Goal: Task Accomplishment & Management: Manage account settings

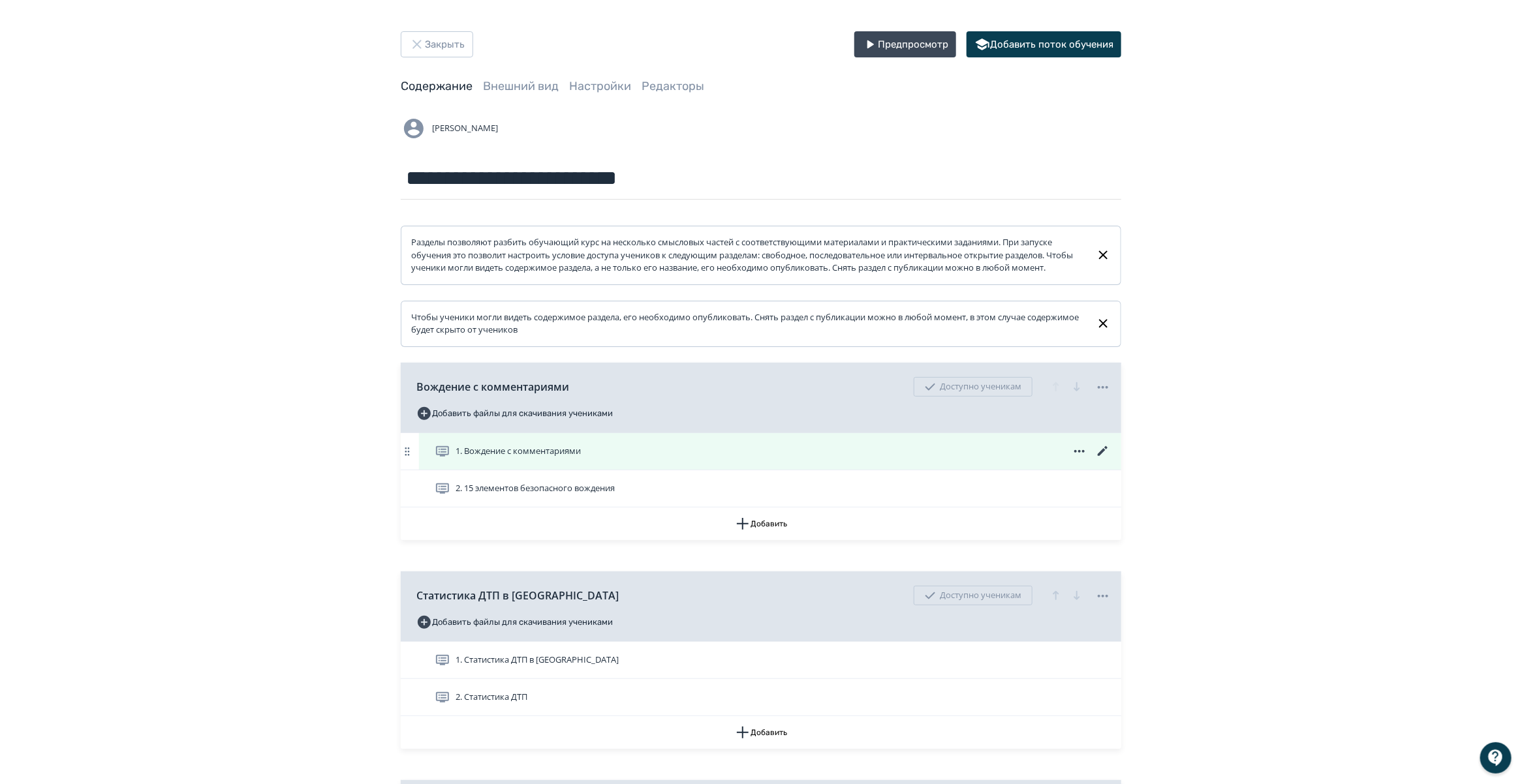
click at [1098, 457] on icon at bounding box center [1103, 451] width 16 height 16
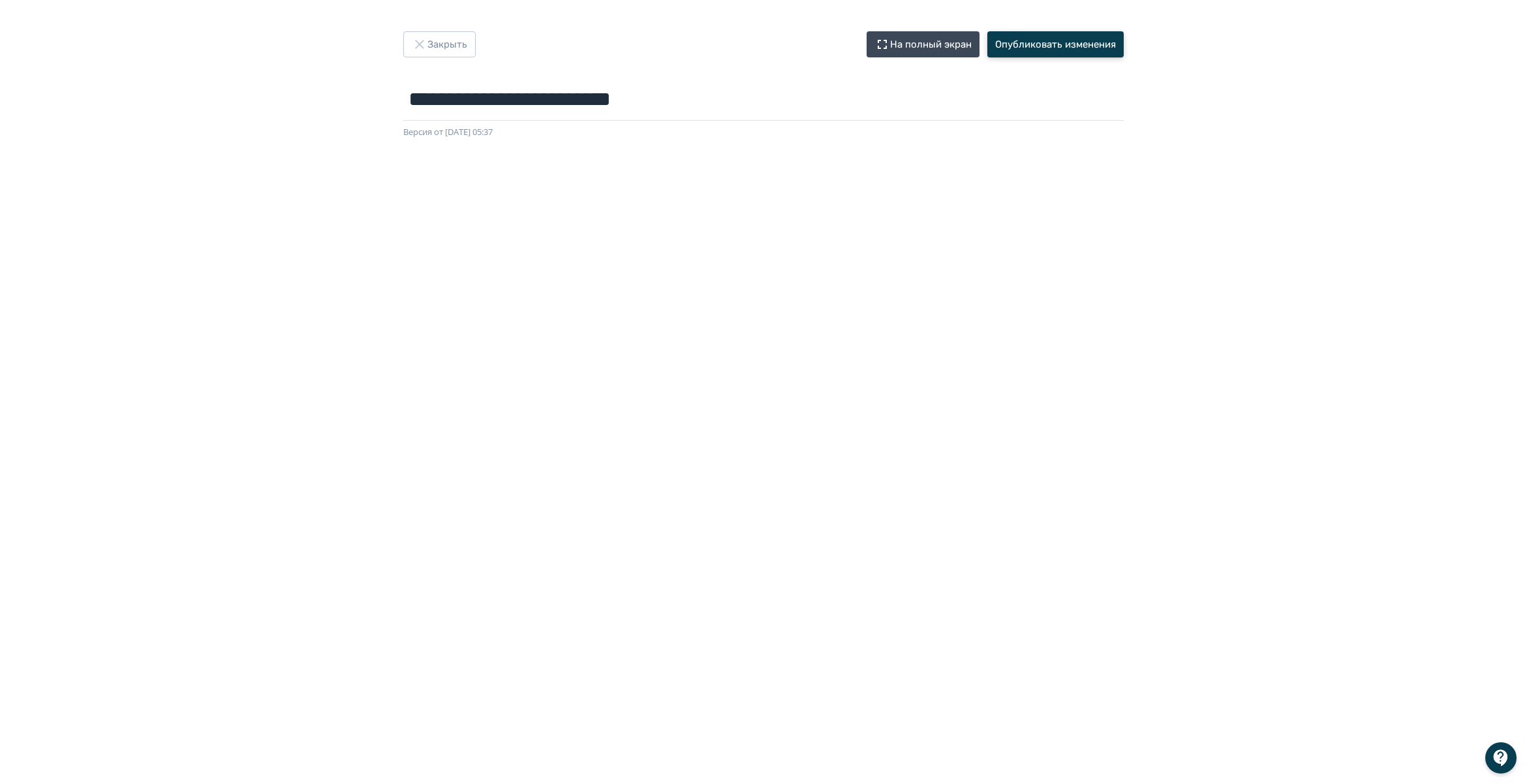
click at [1050, 49] on button "Опубликовать изменения" at bounding box center [1055, 44] width 136 height 26
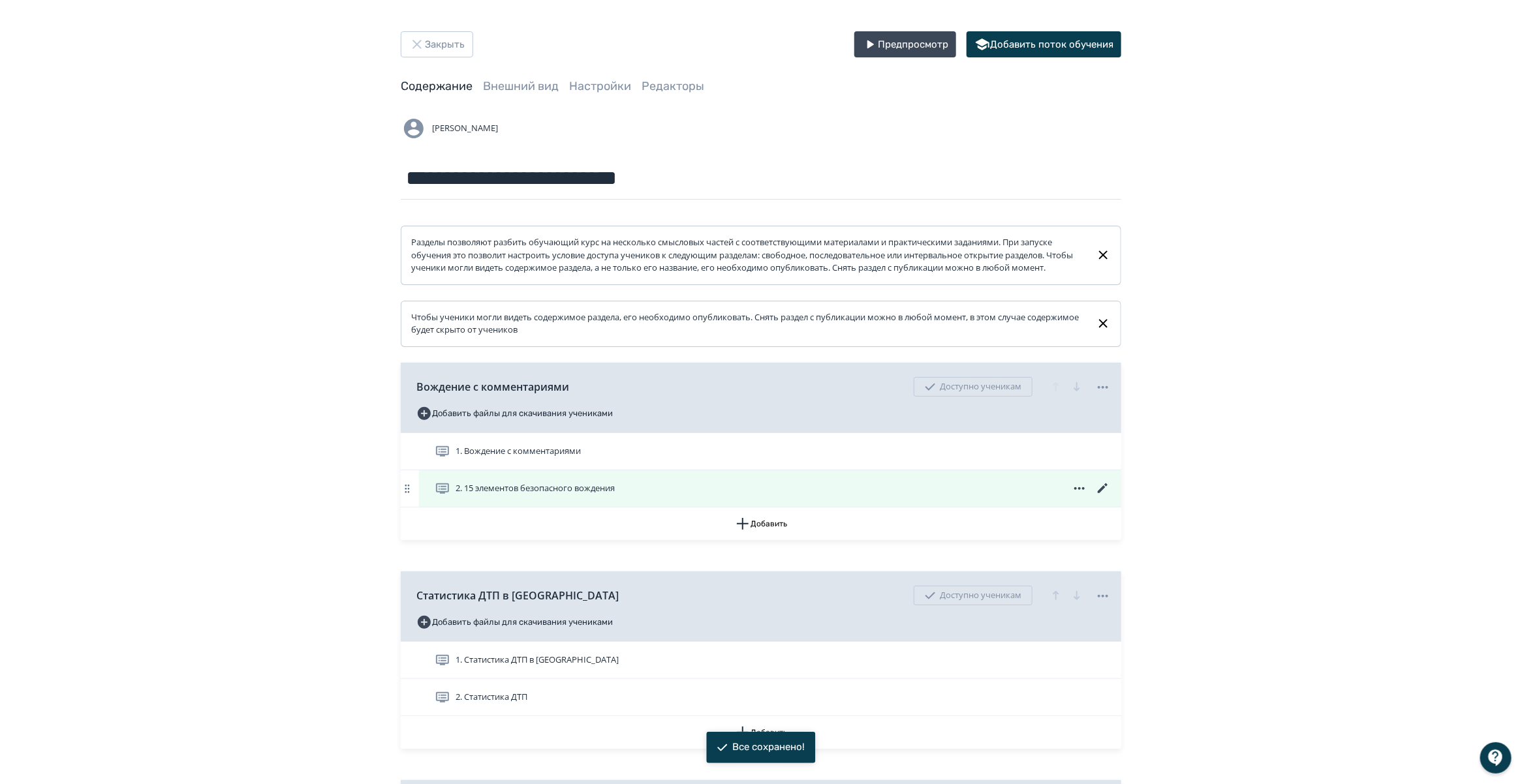
click at [1100, 497] on icon at bounding box center [1103, 489] width 16 height 16
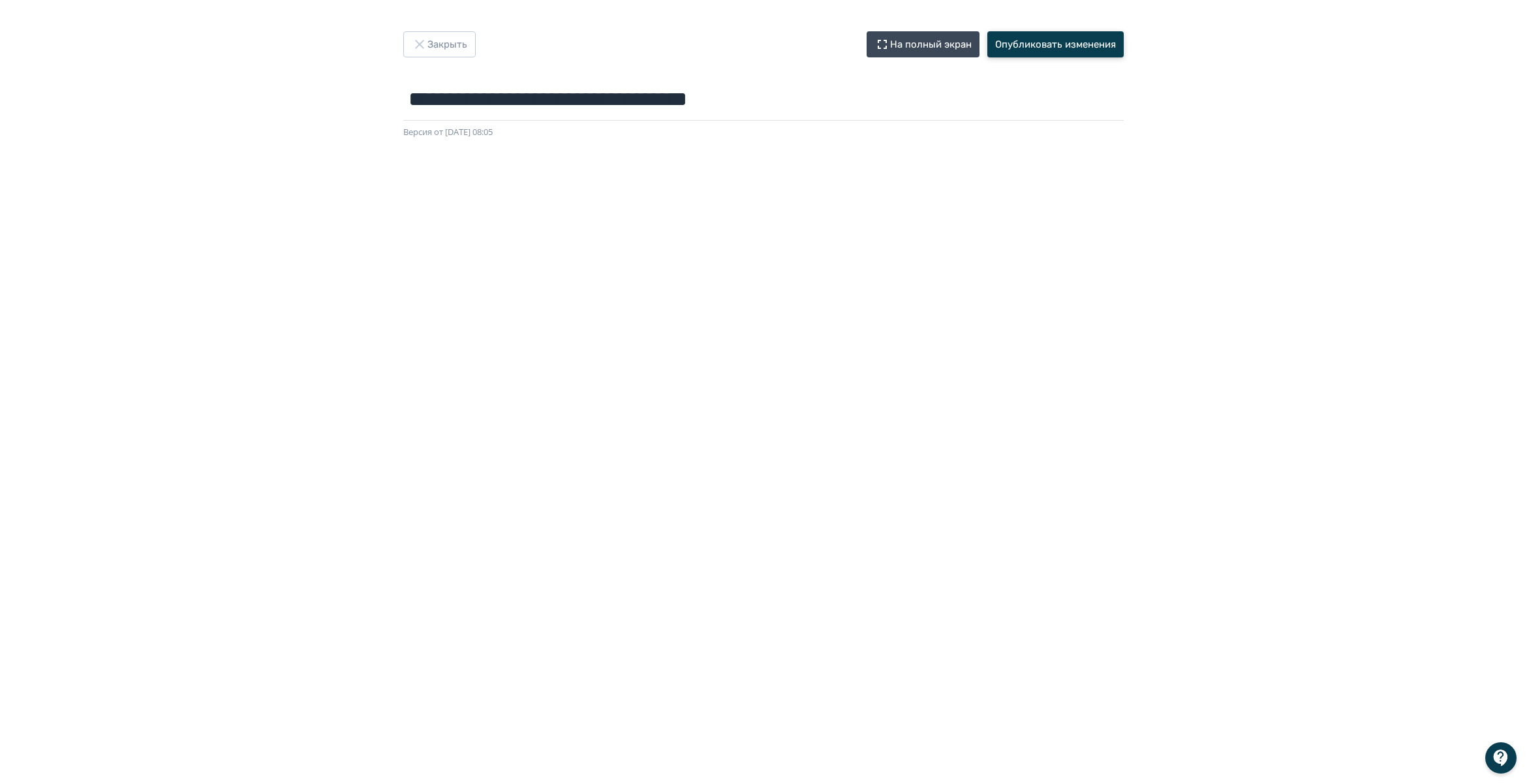
click at [1039, 50] on button "Опубликовать изменения" at bounding box center [1055, 44] width 136 height 26
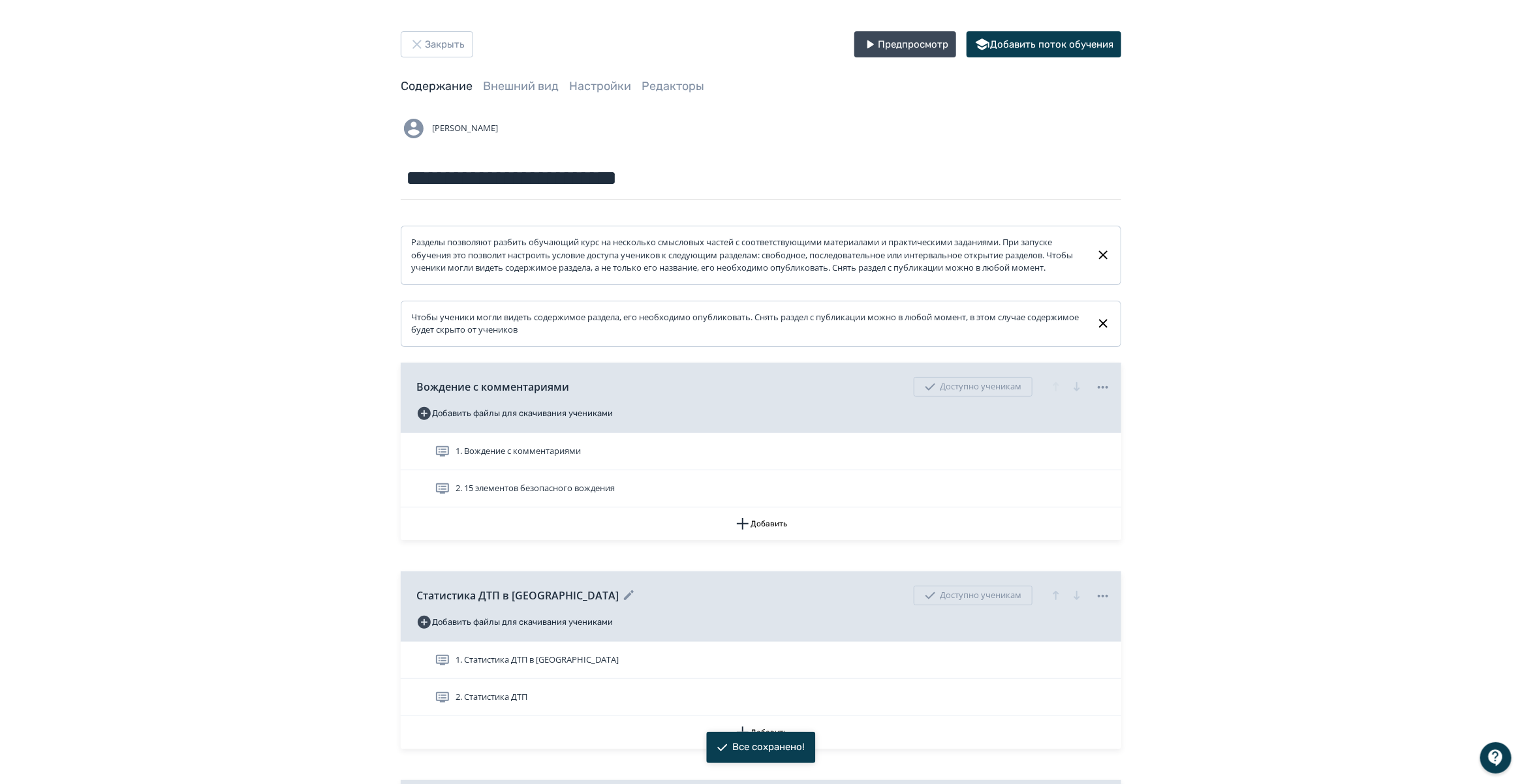
scroll to position [82, 0]
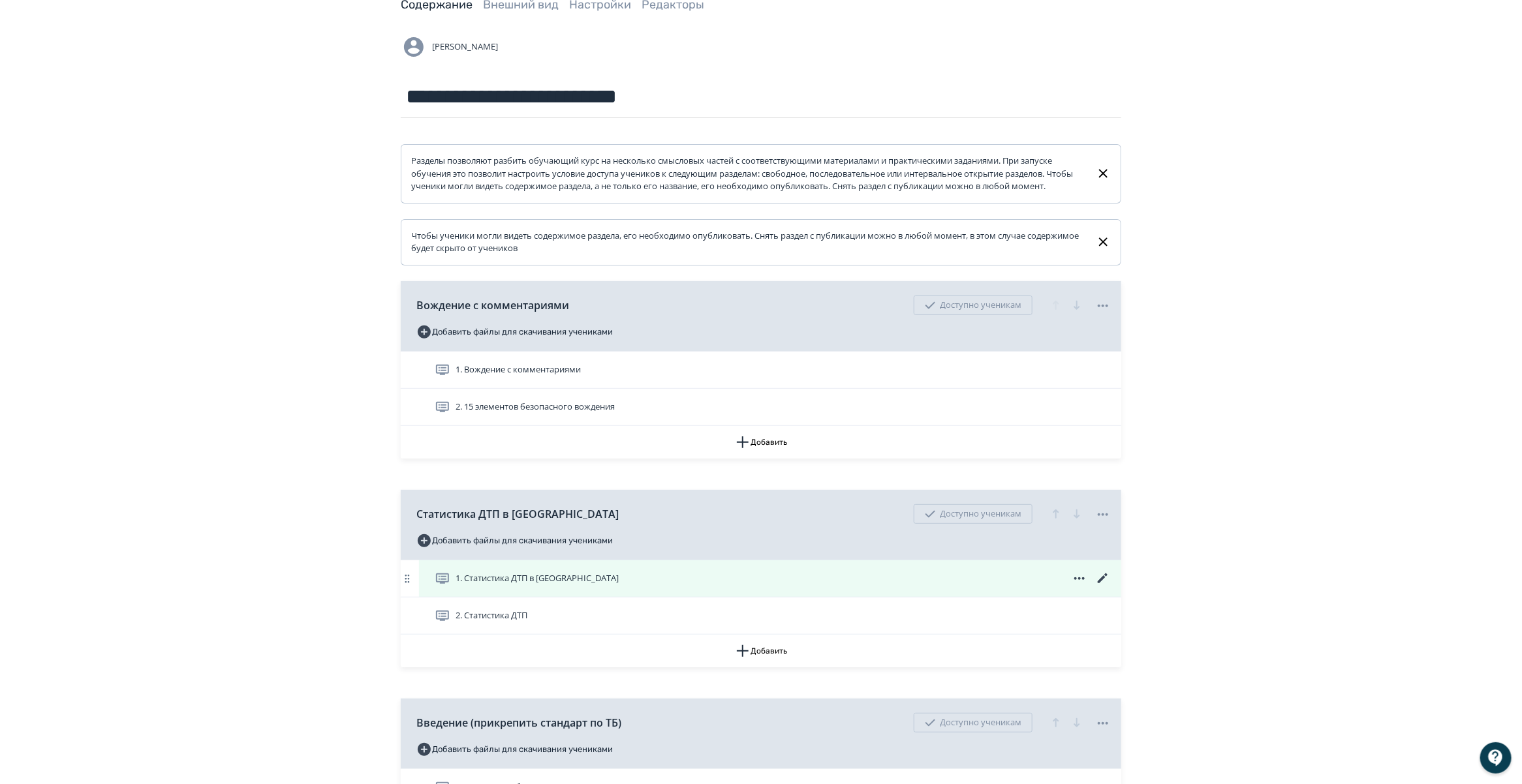
click at [1098, 587] on icon at bounding box center [1103, 579] width 16 height 16
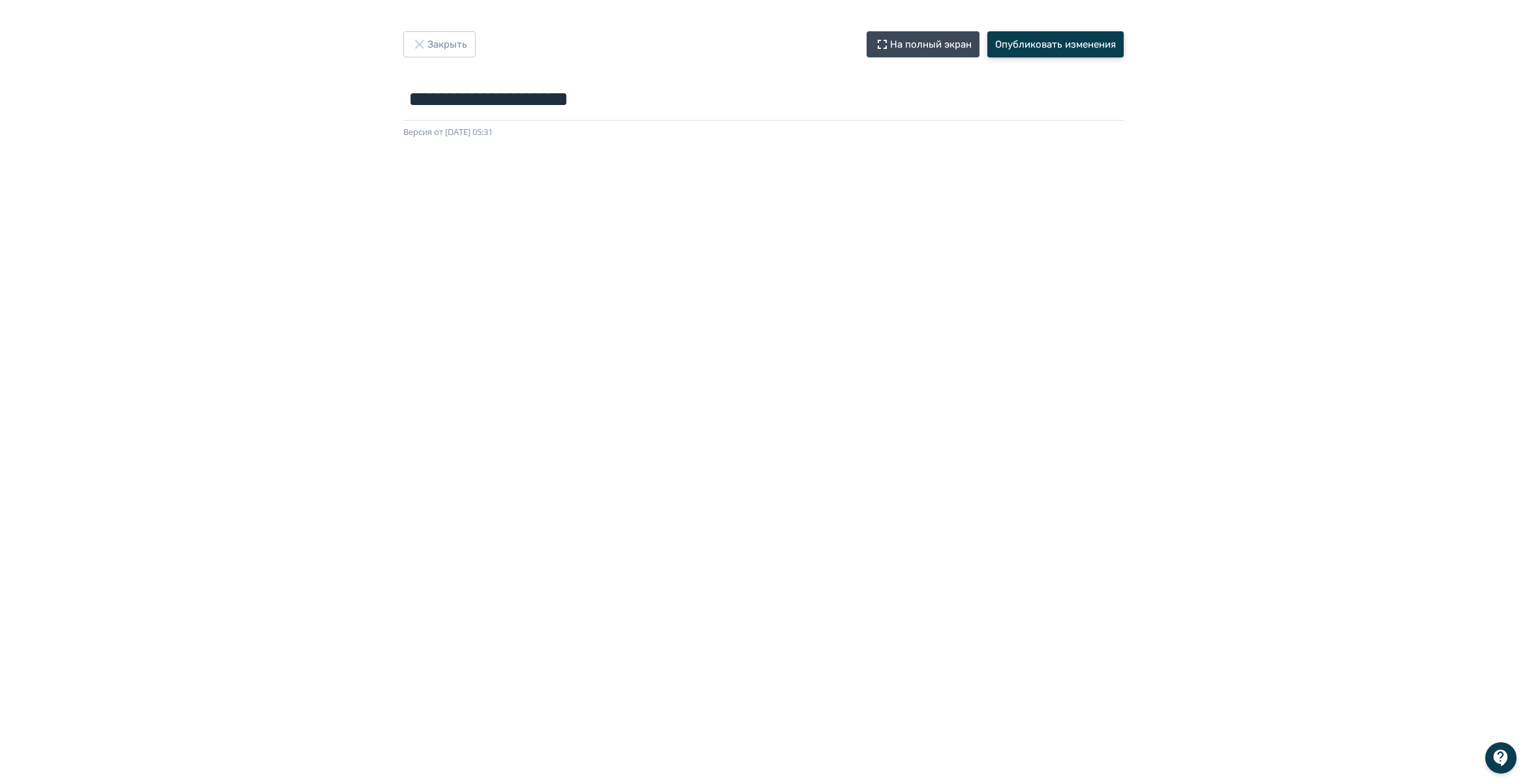
click at [1046, 40] on button "Опубликовать изменения" at bounding box center [1055, 44] width 136 height 26
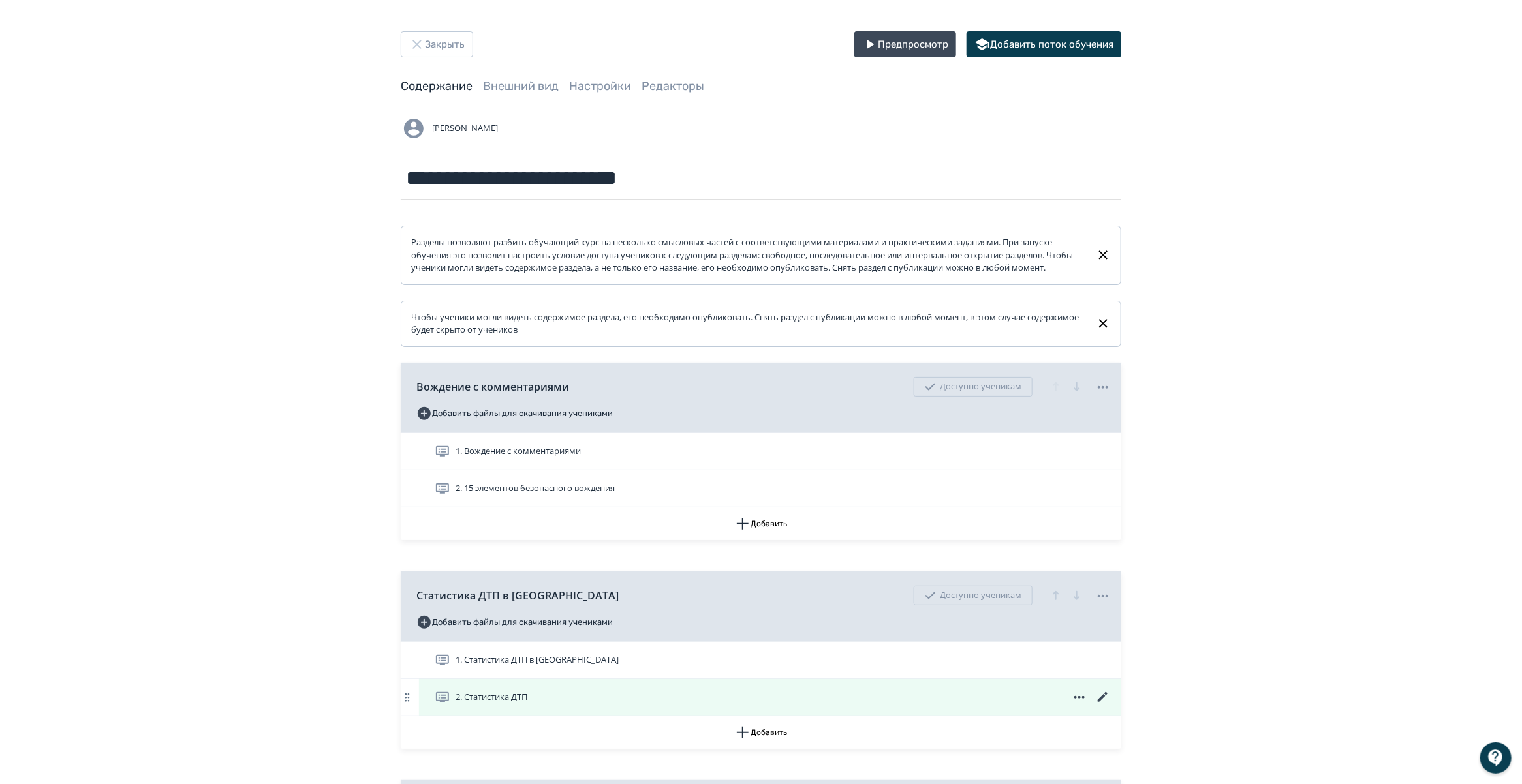
click at [1082, 699] on icon at bounding box center [1080, 698] width 11 height 3
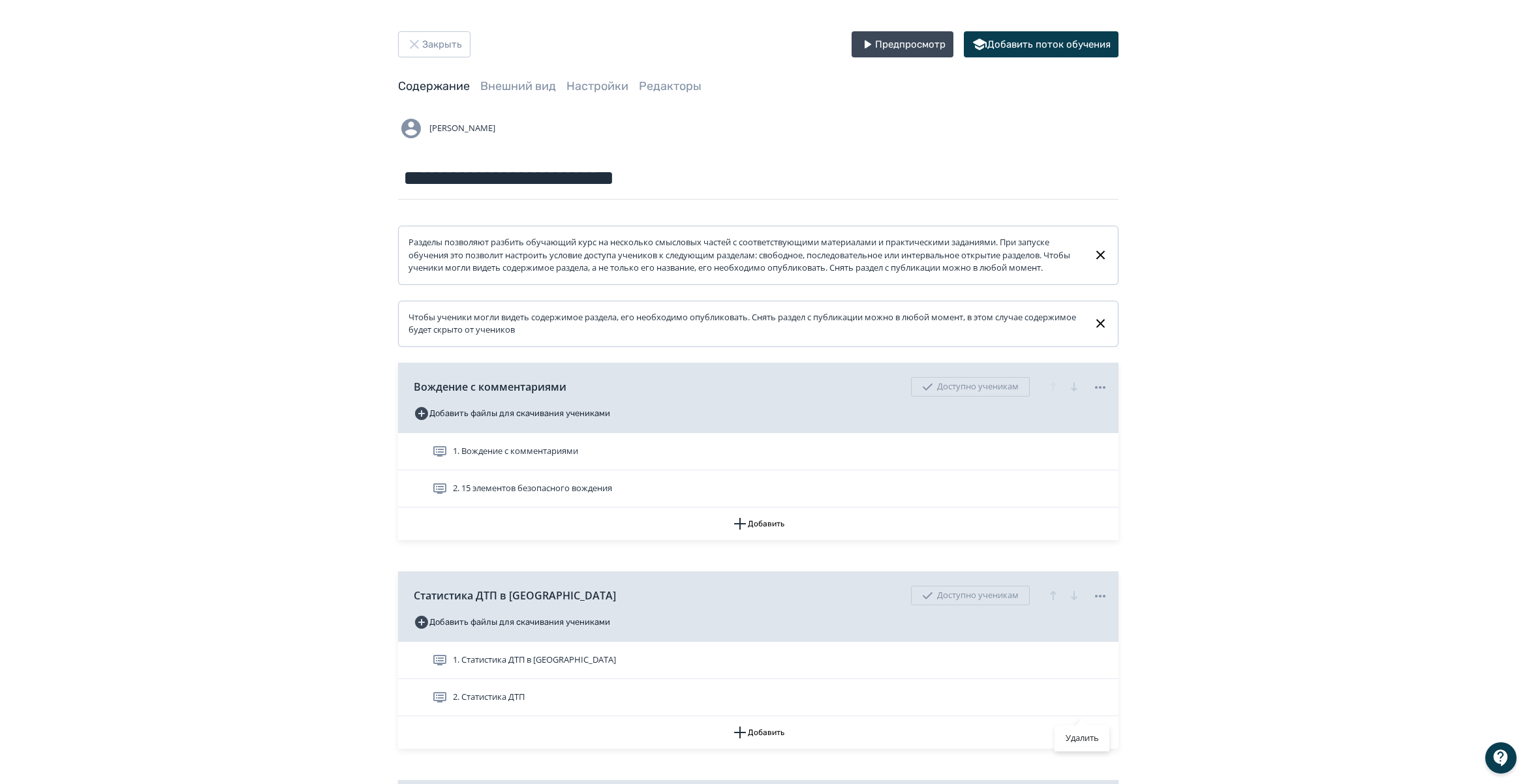
click at [1016, 716] on div "Удалить" at bounding box center [764, 392] width 1527 height 784
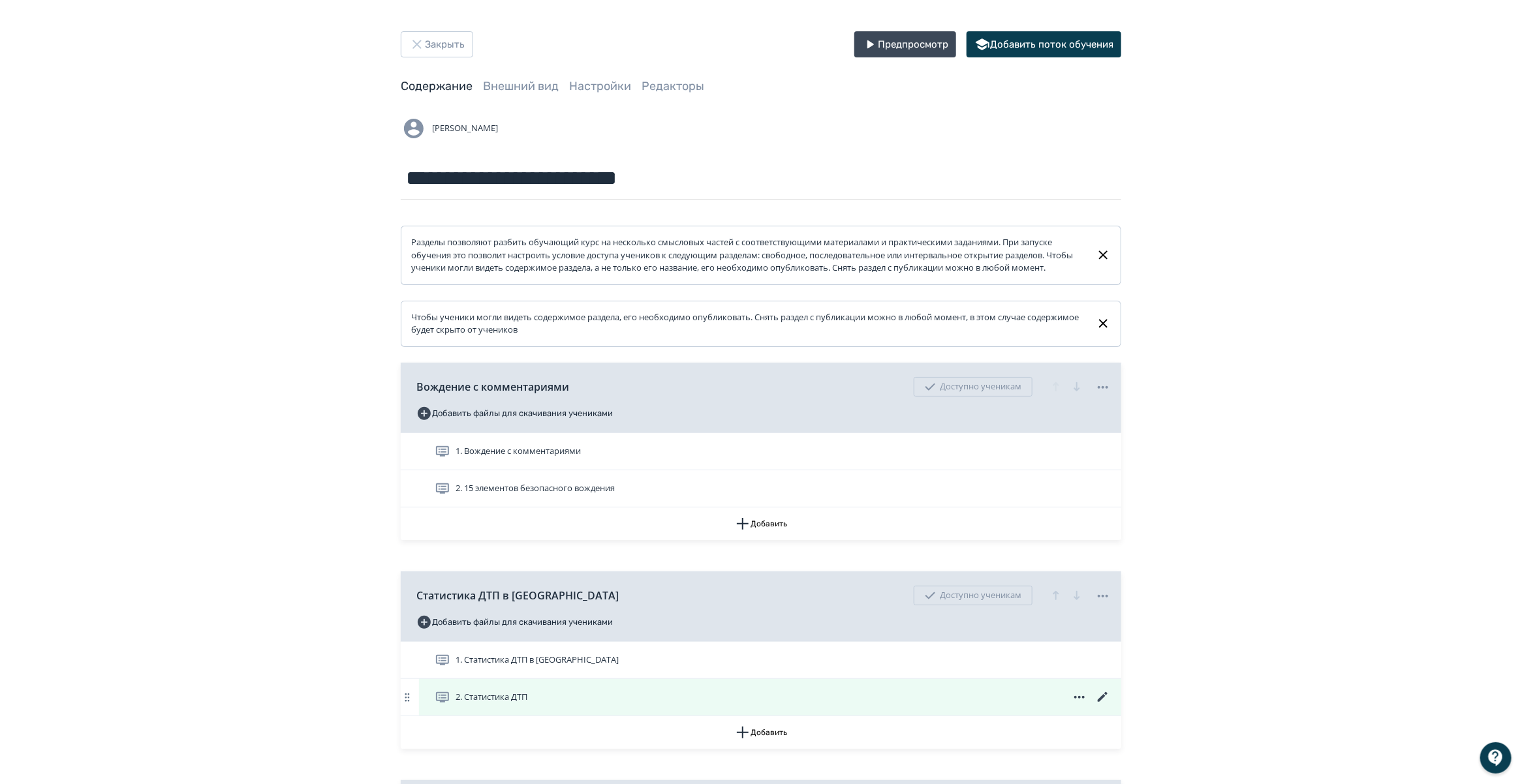
click at [1104, 705] on icon at bounding box center [1103, 698] width 16 height 16
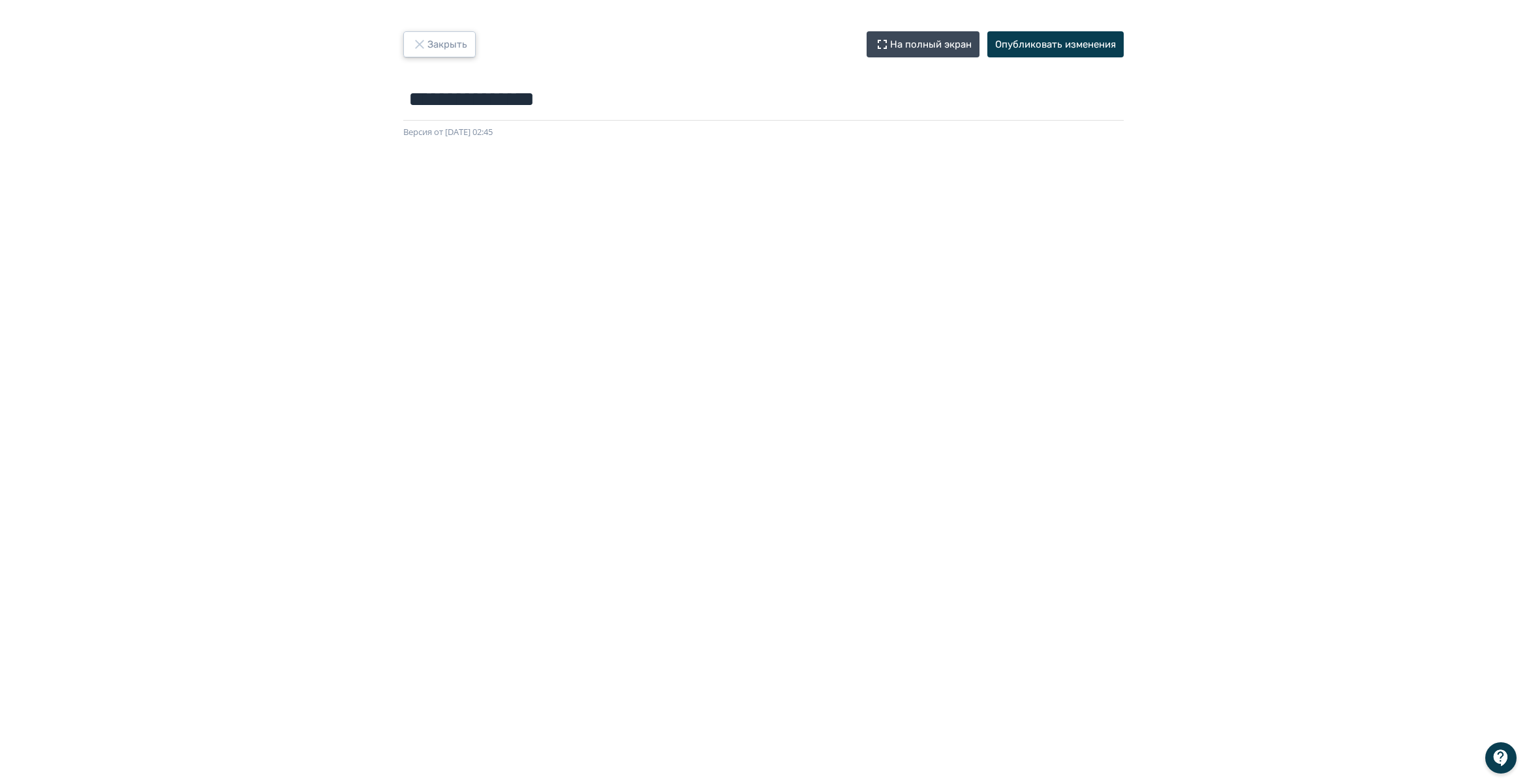
click at [428, 40] on button "Закрыть" at bounding box center [439, 44] width 72 height 26
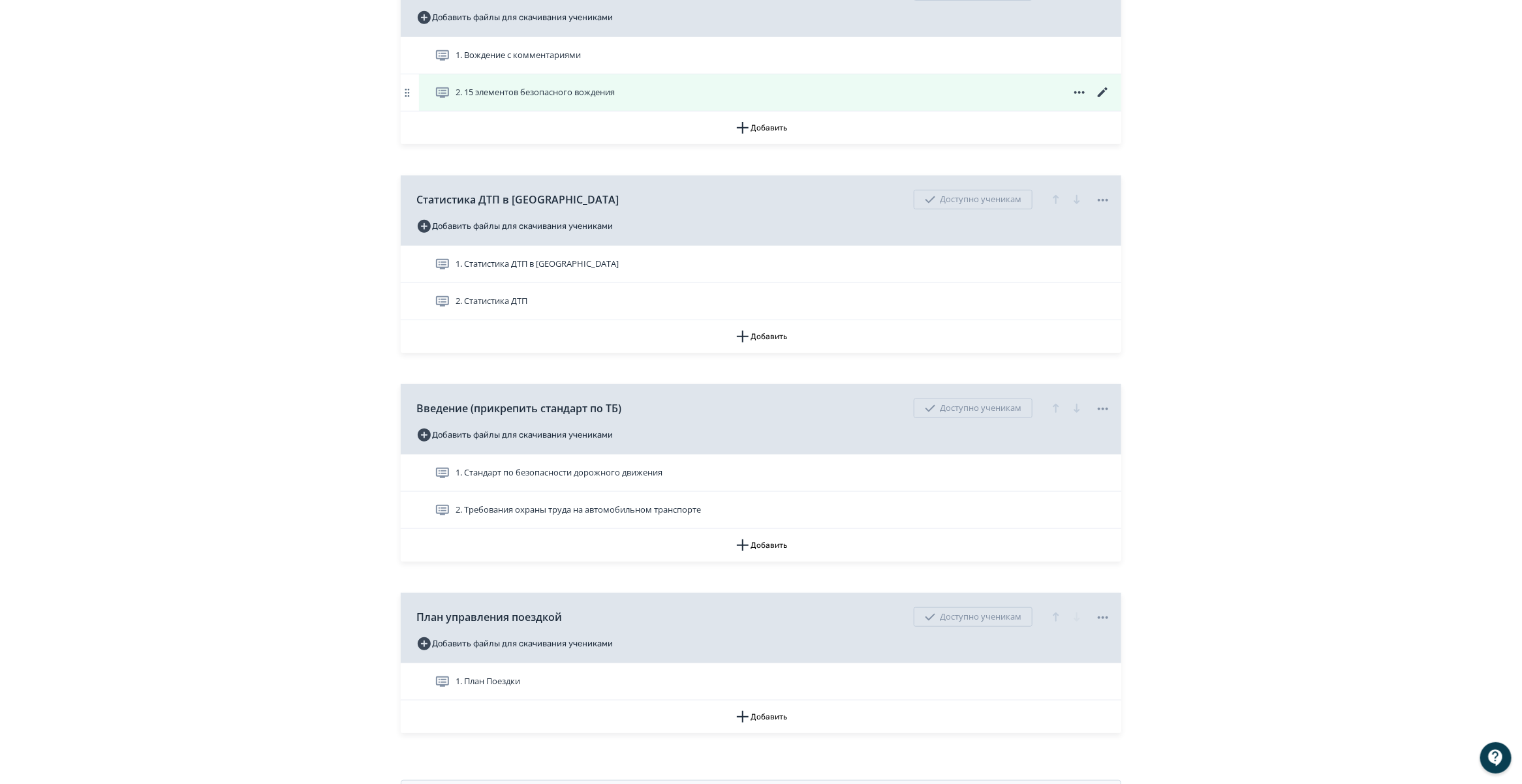
scroll to position [408, 0]
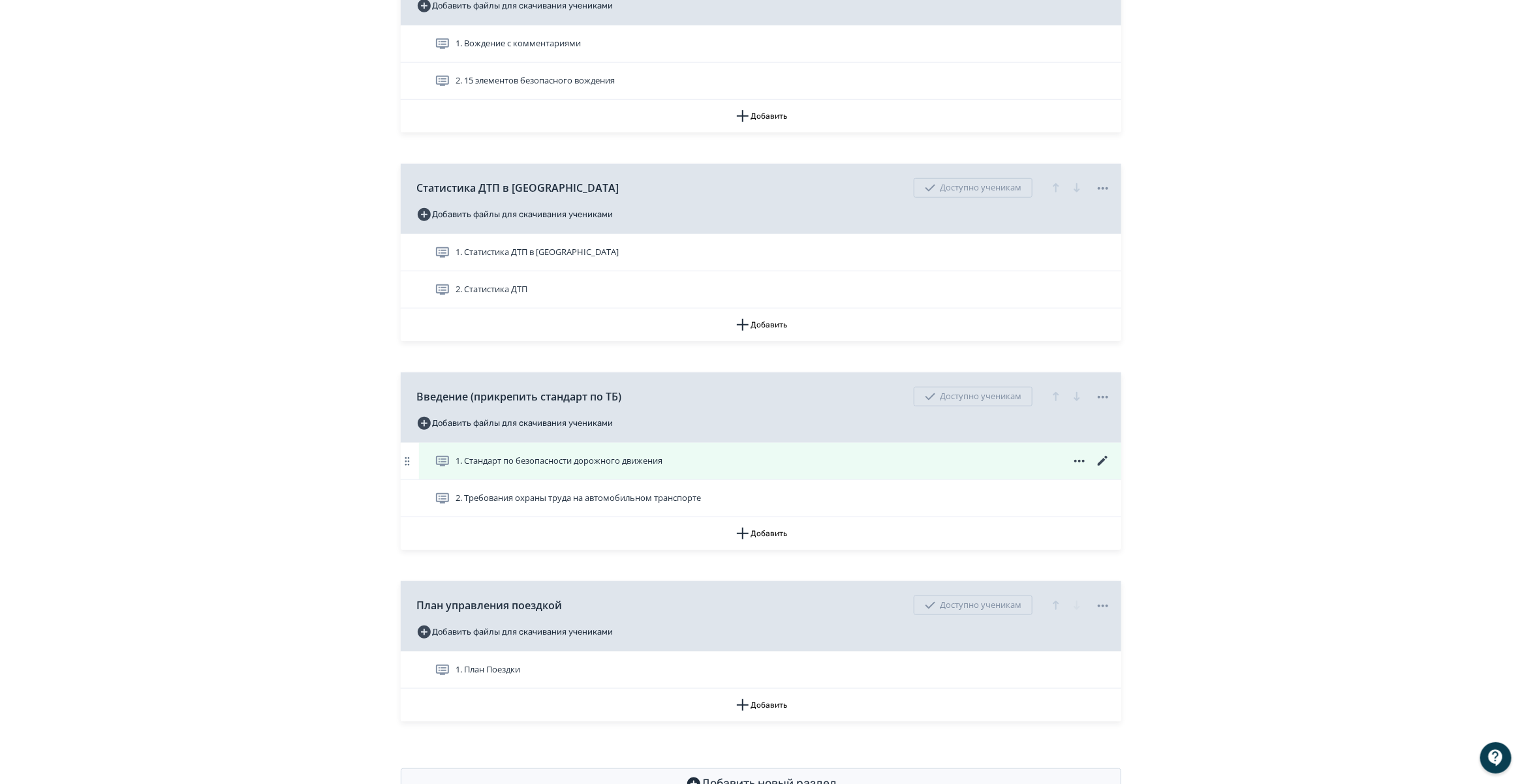
click at [1098, 469] on icon at bounding box center [1103, 461] width 16 height 16
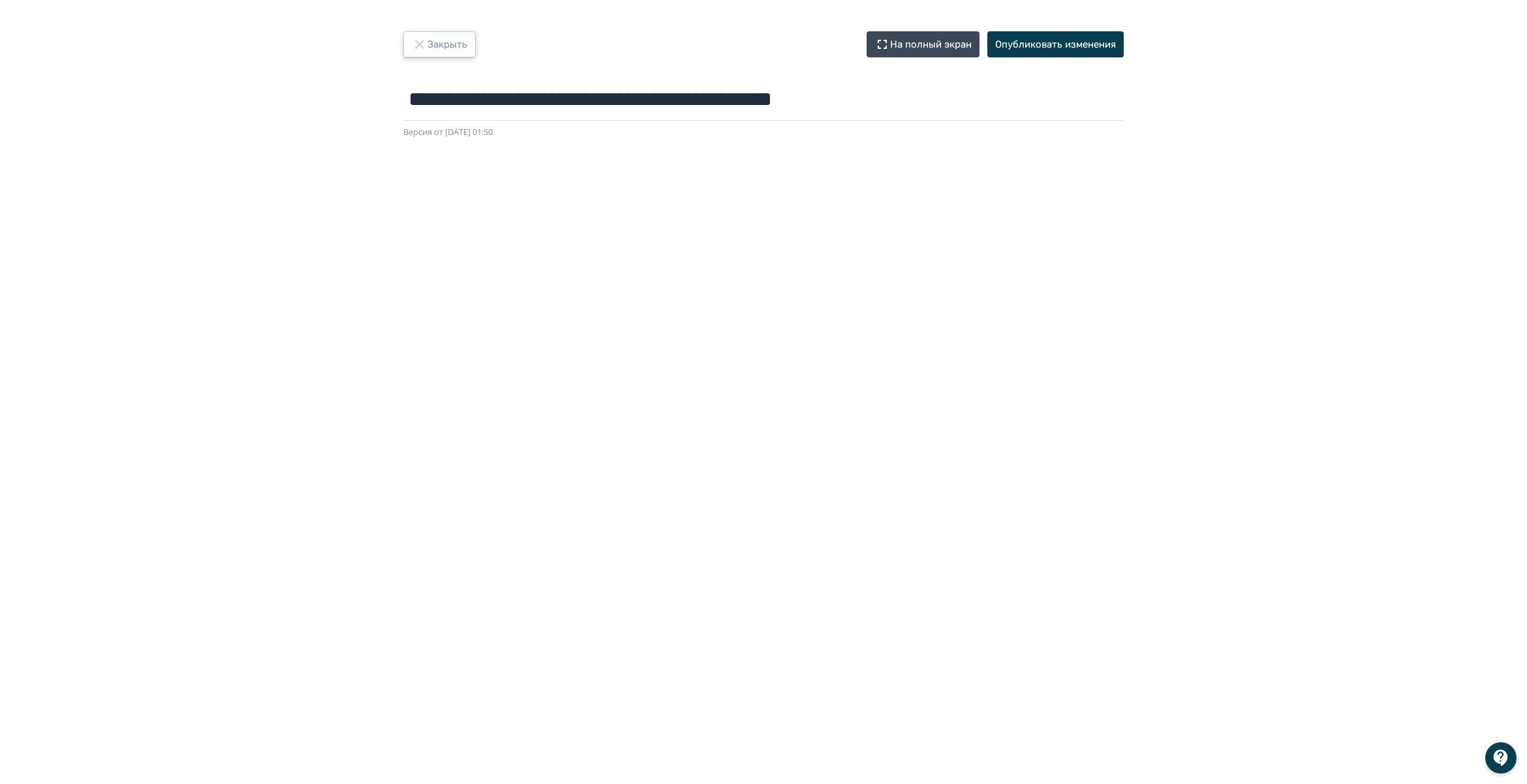
click at [438, 46] on button "Закрыть" at bounding box center [439, 44] width 72 height 26
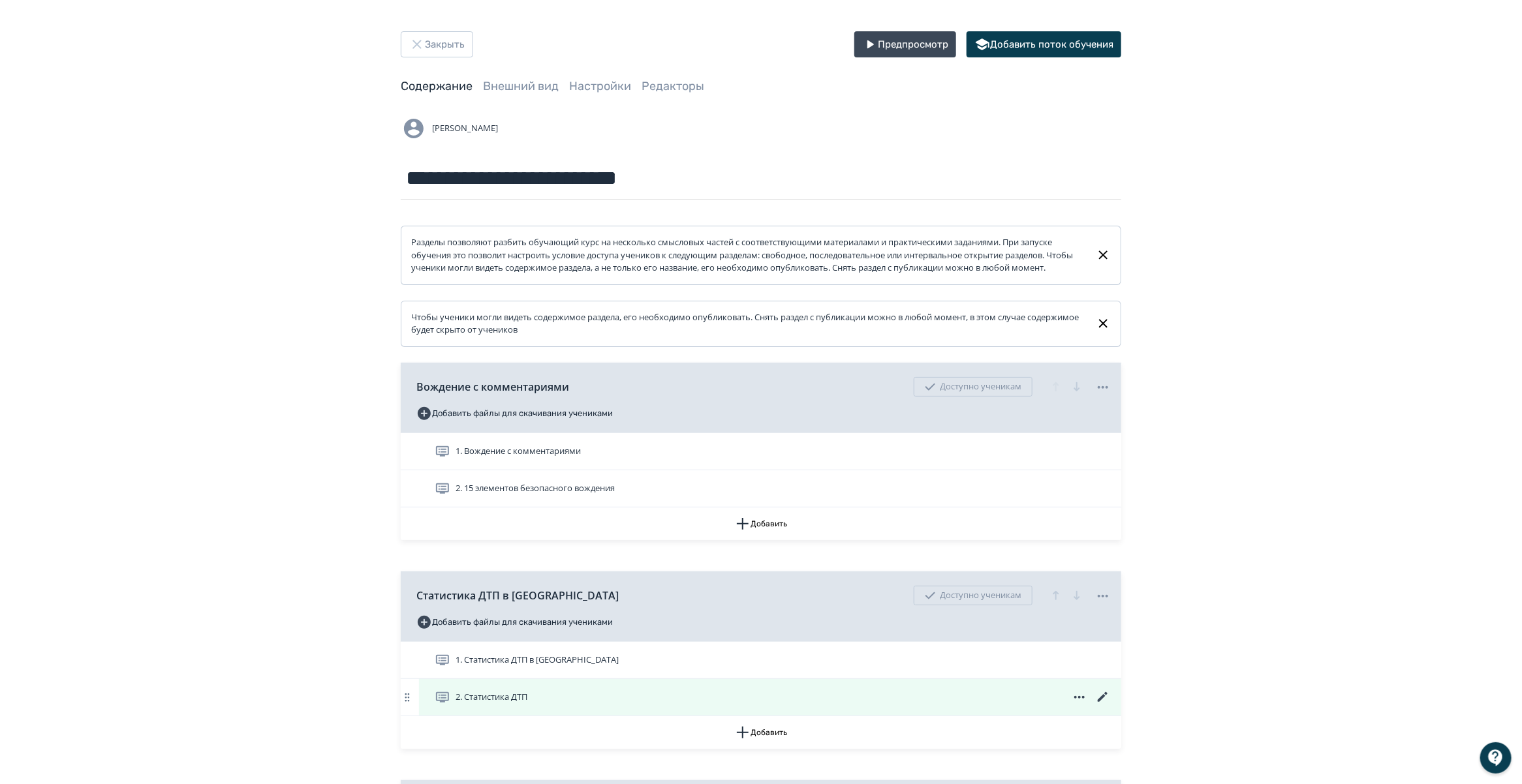
click at [1106, 705] on icon at bounding box center [1103, 698] width 16 height 16
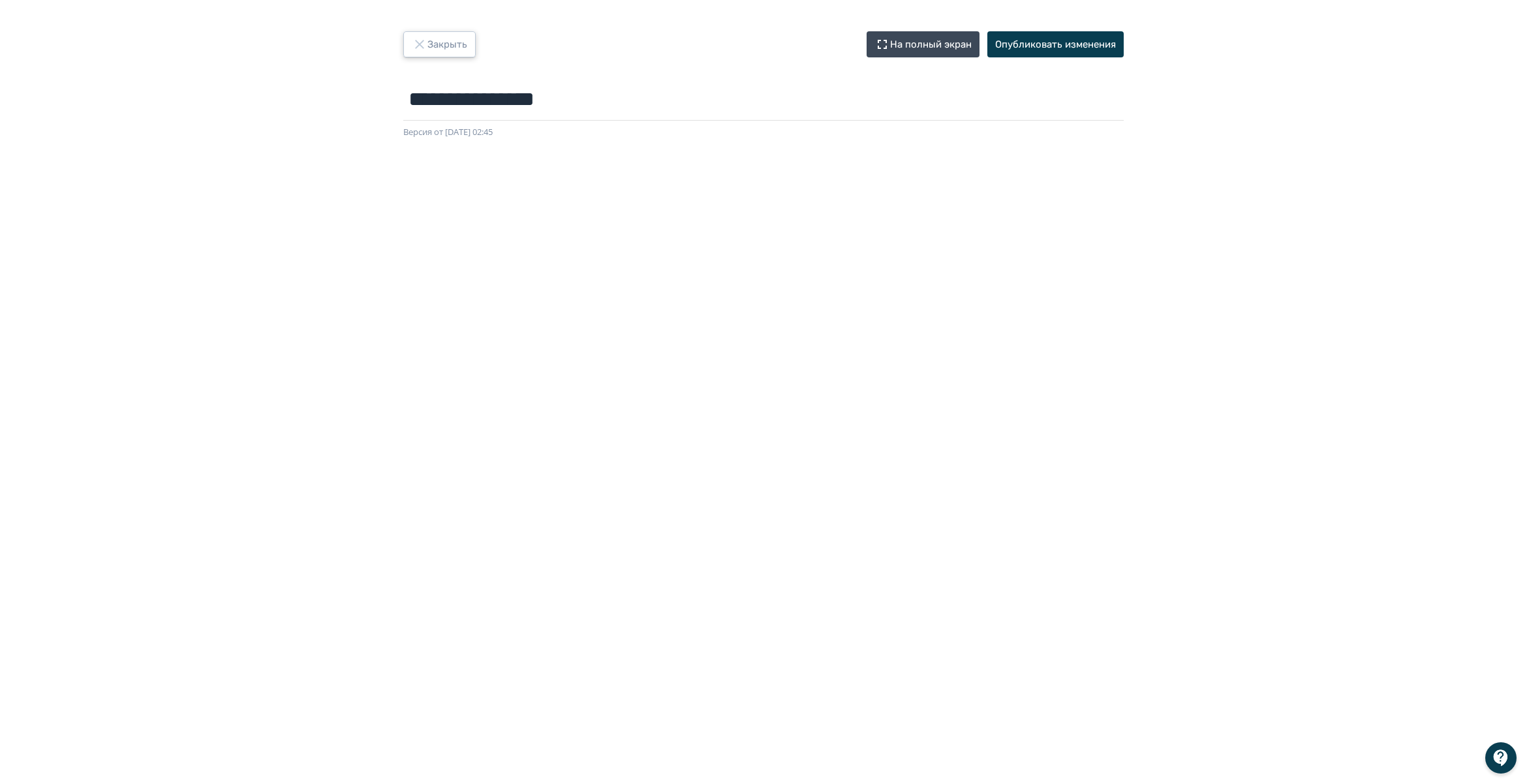
click at [439, 47] on button "Закрыть" at bounding box center [439, 44] width 72 height 26
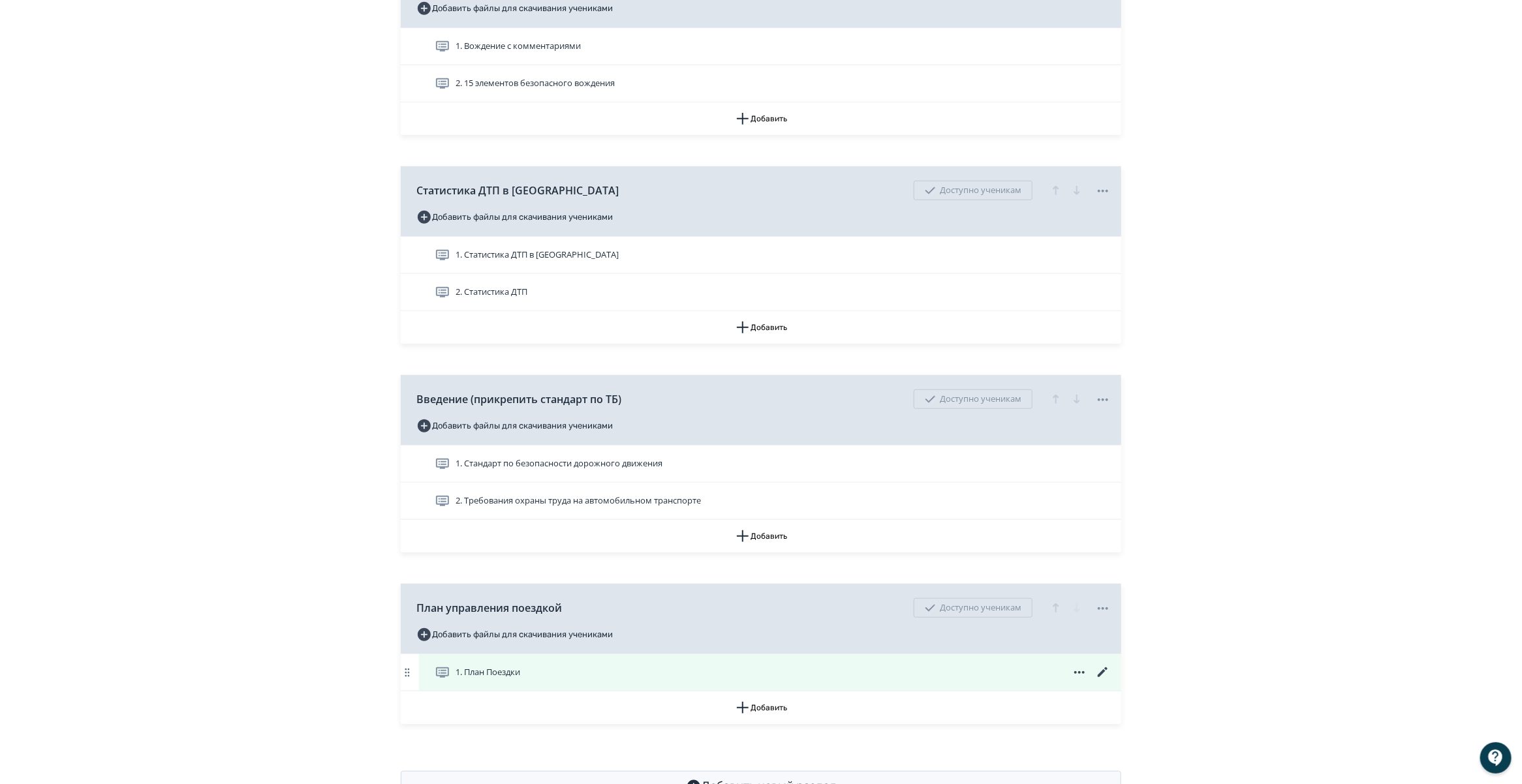
scroll to position [387, 0]
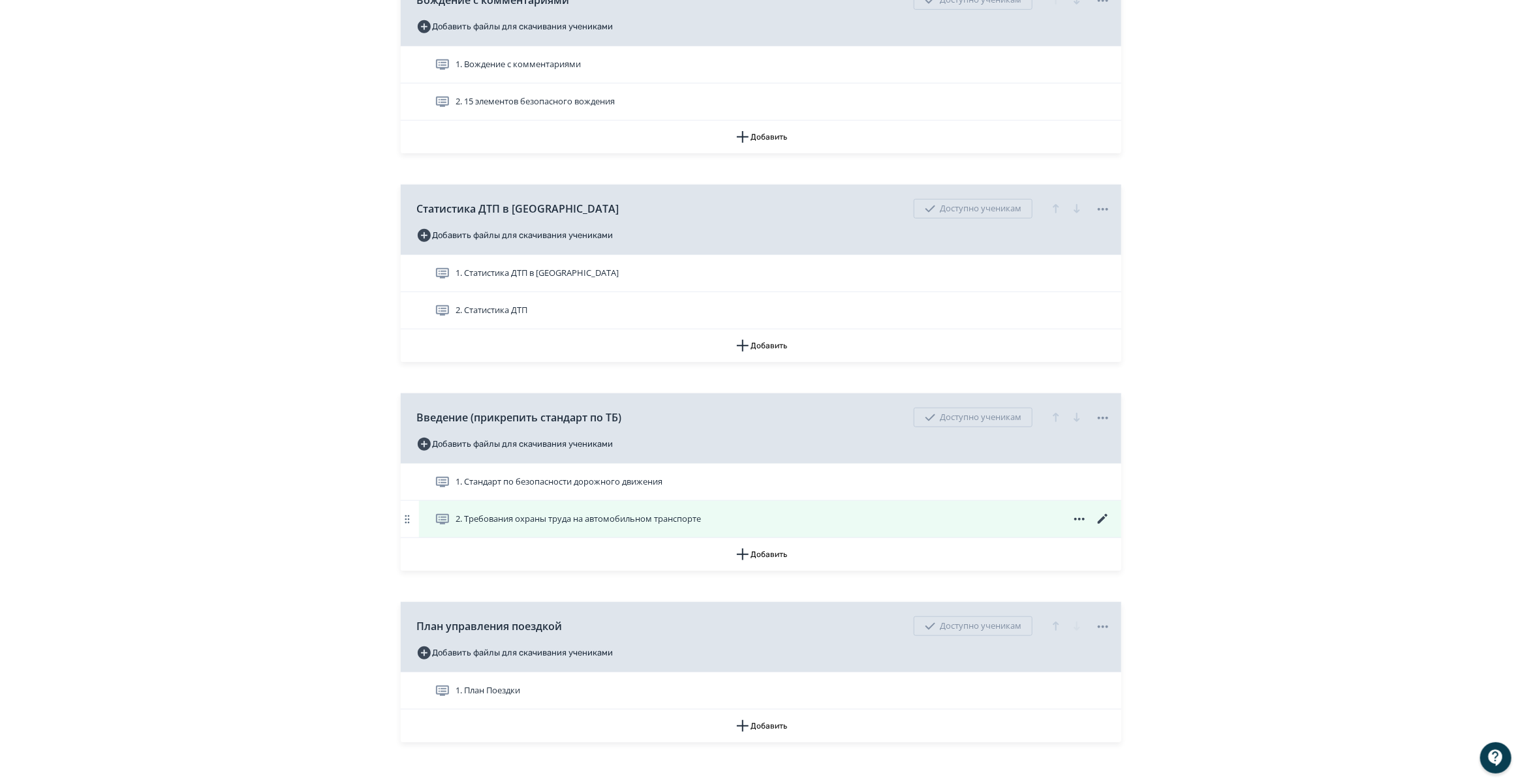
click at [1097, 527] on icon at bounding box center [1103, 520] width 16 height 16
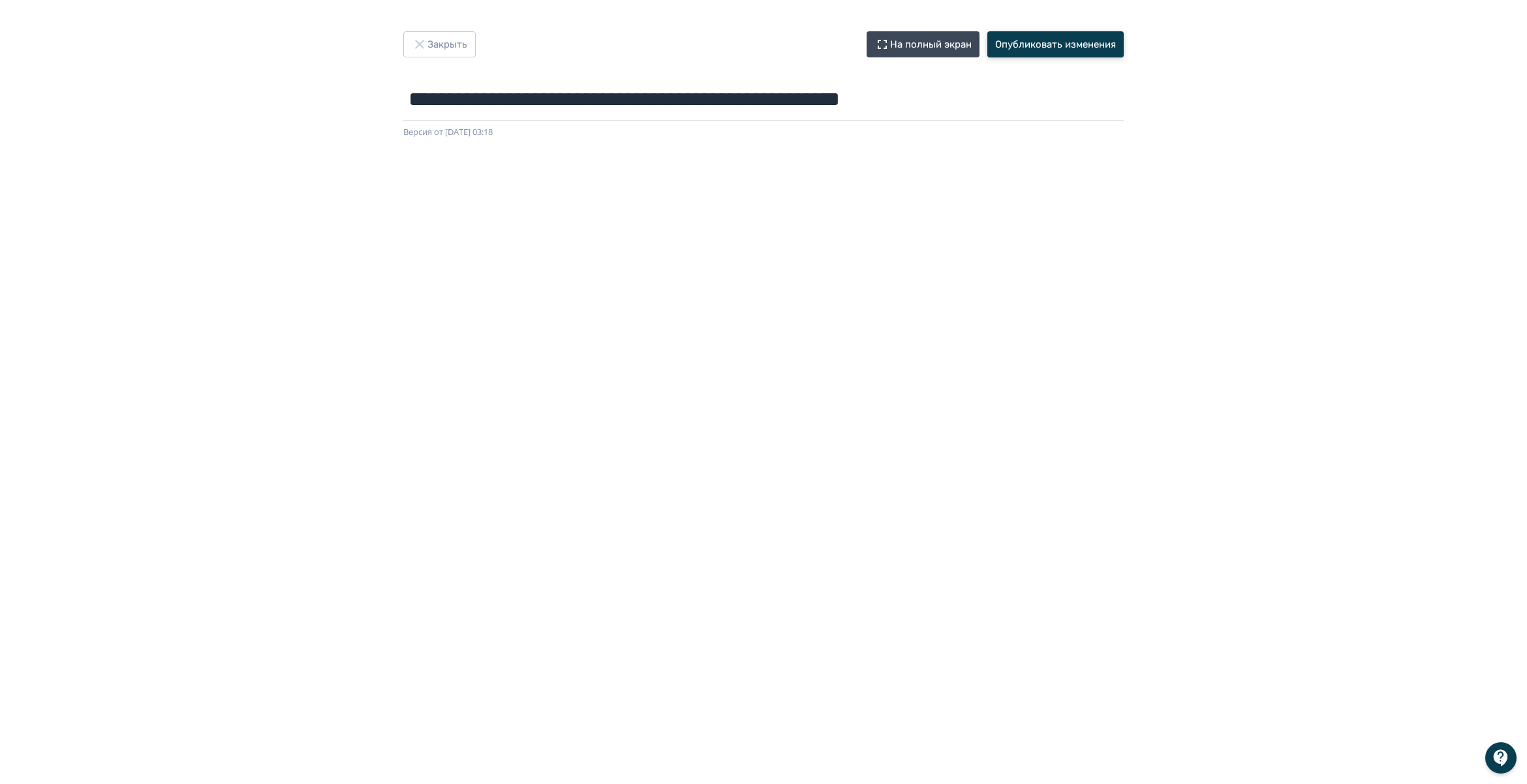
click at [1018, 40] on button "Опубликовать изменения" at bounding box center [1055, 44] width 136 height 26
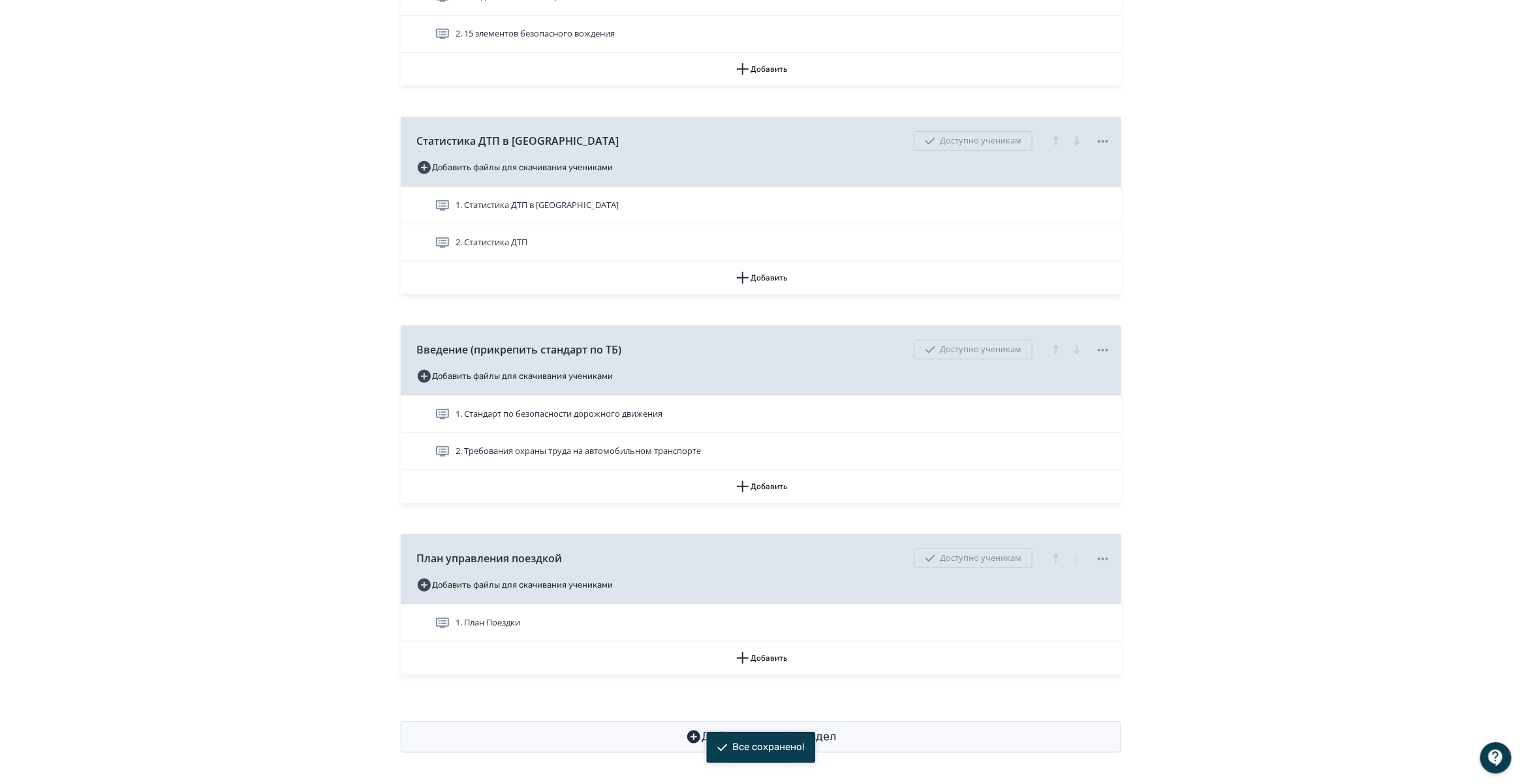
scroll to position [469, 0]
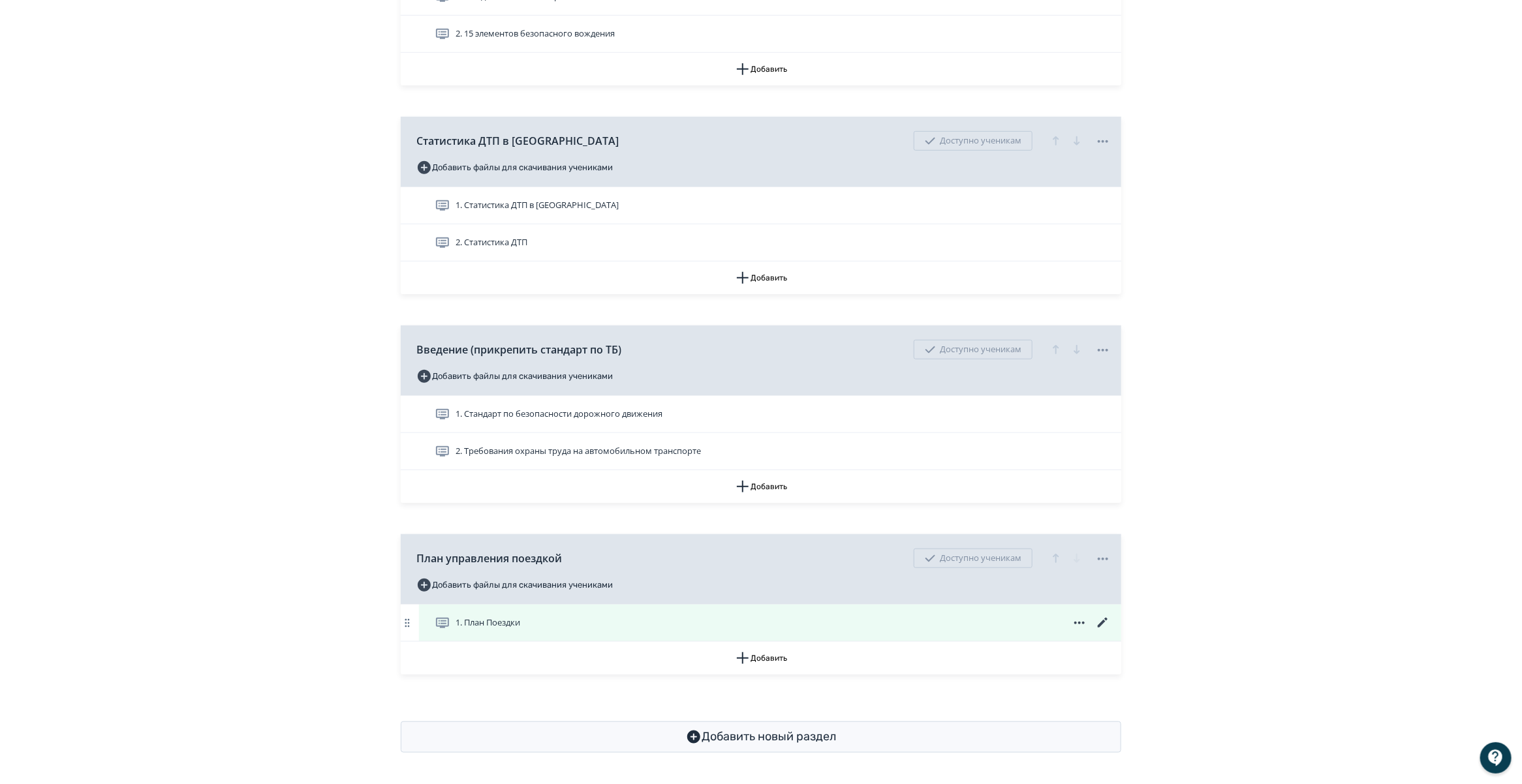
click at [1101, 622] on icon at bounding box center [1103, 623] width 16 height 16
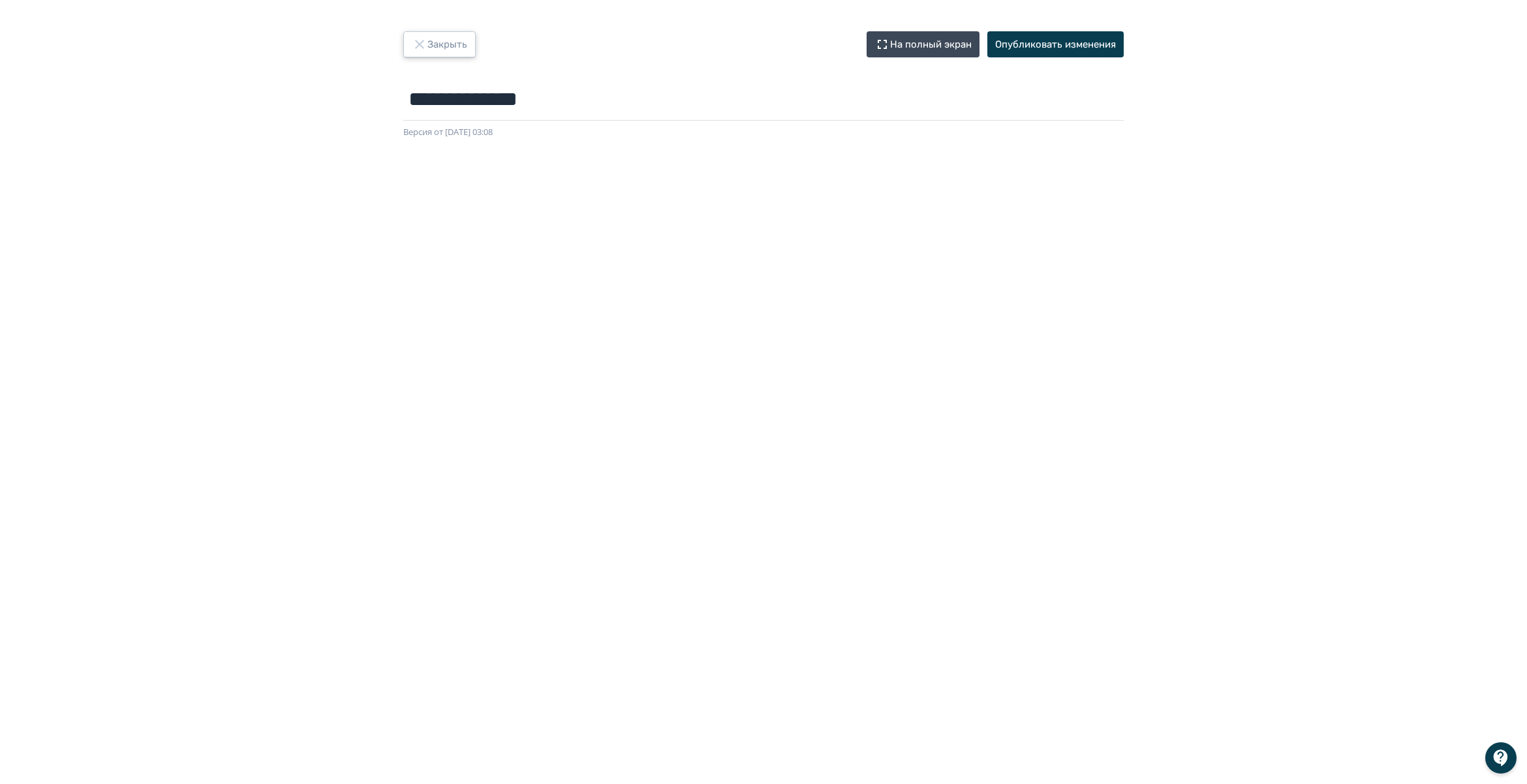
click at [448, 51] on button "Закрыть" at bounding box center [439, 44] width 72 height 26
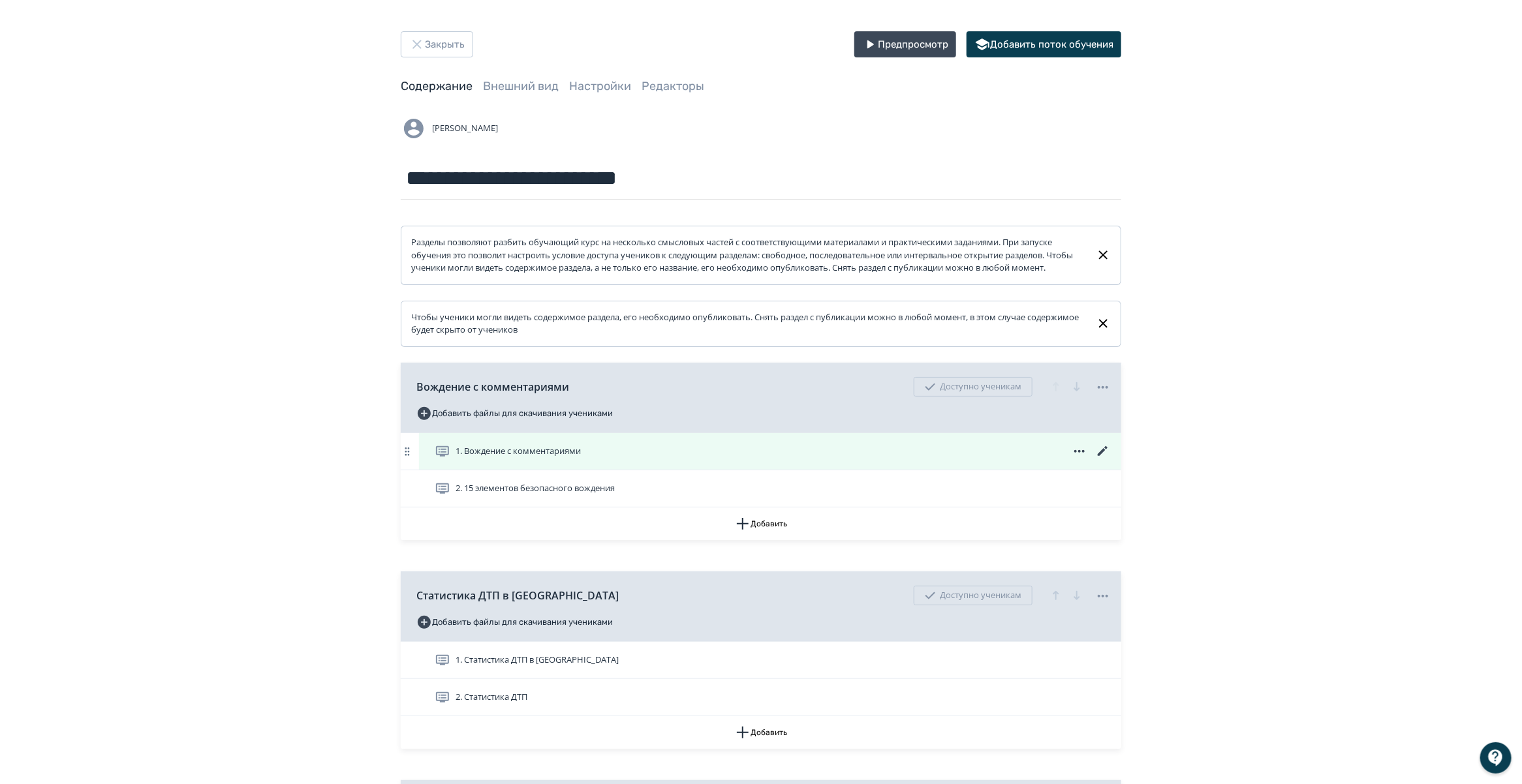
click at [469, 458] on span "1. Вождение с комментариями" at bounding box center [518, 451] width 126 height 13
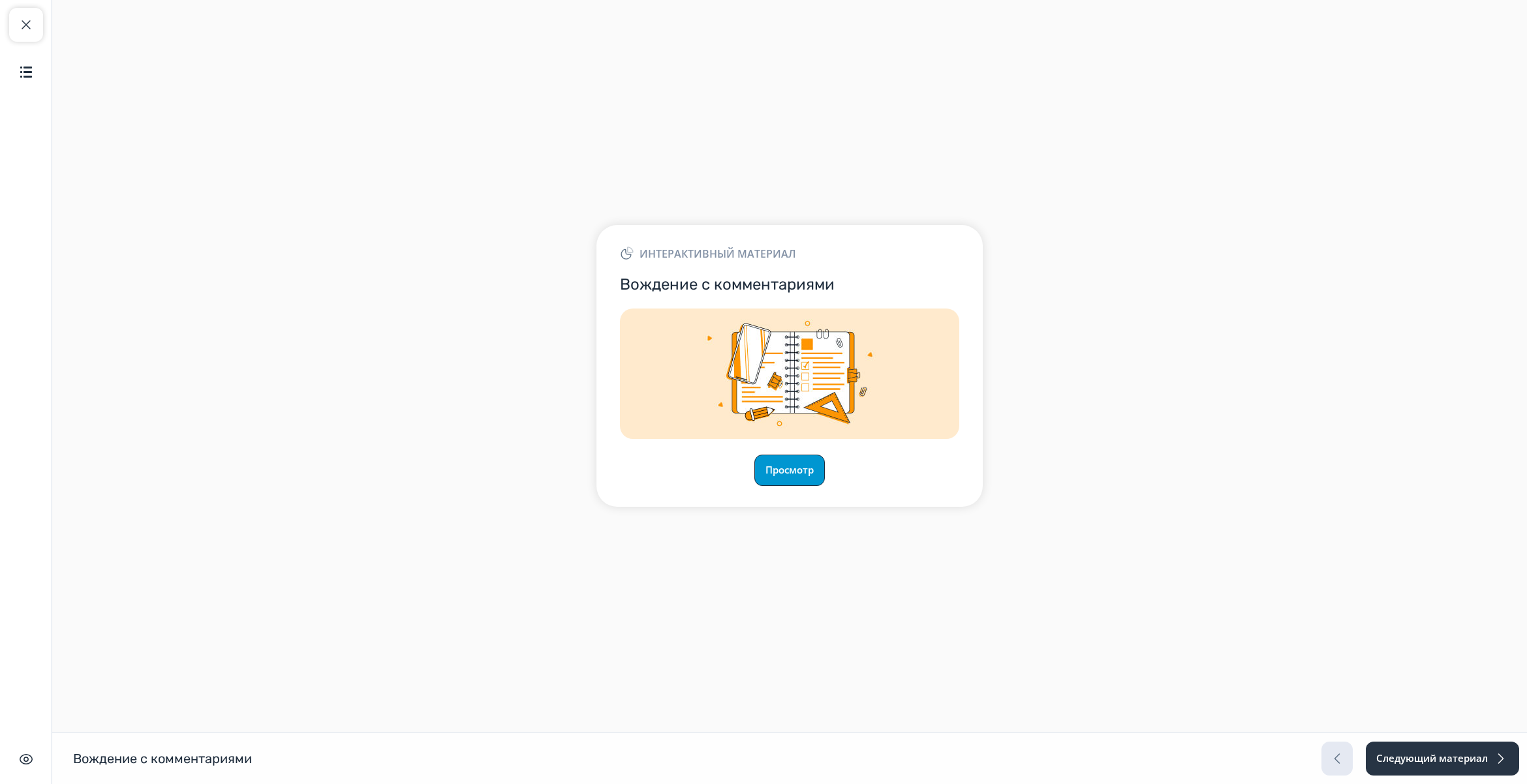
click at [807, 468] on button "Просмотр" at bounding box center [789, 470] width 70 height 31
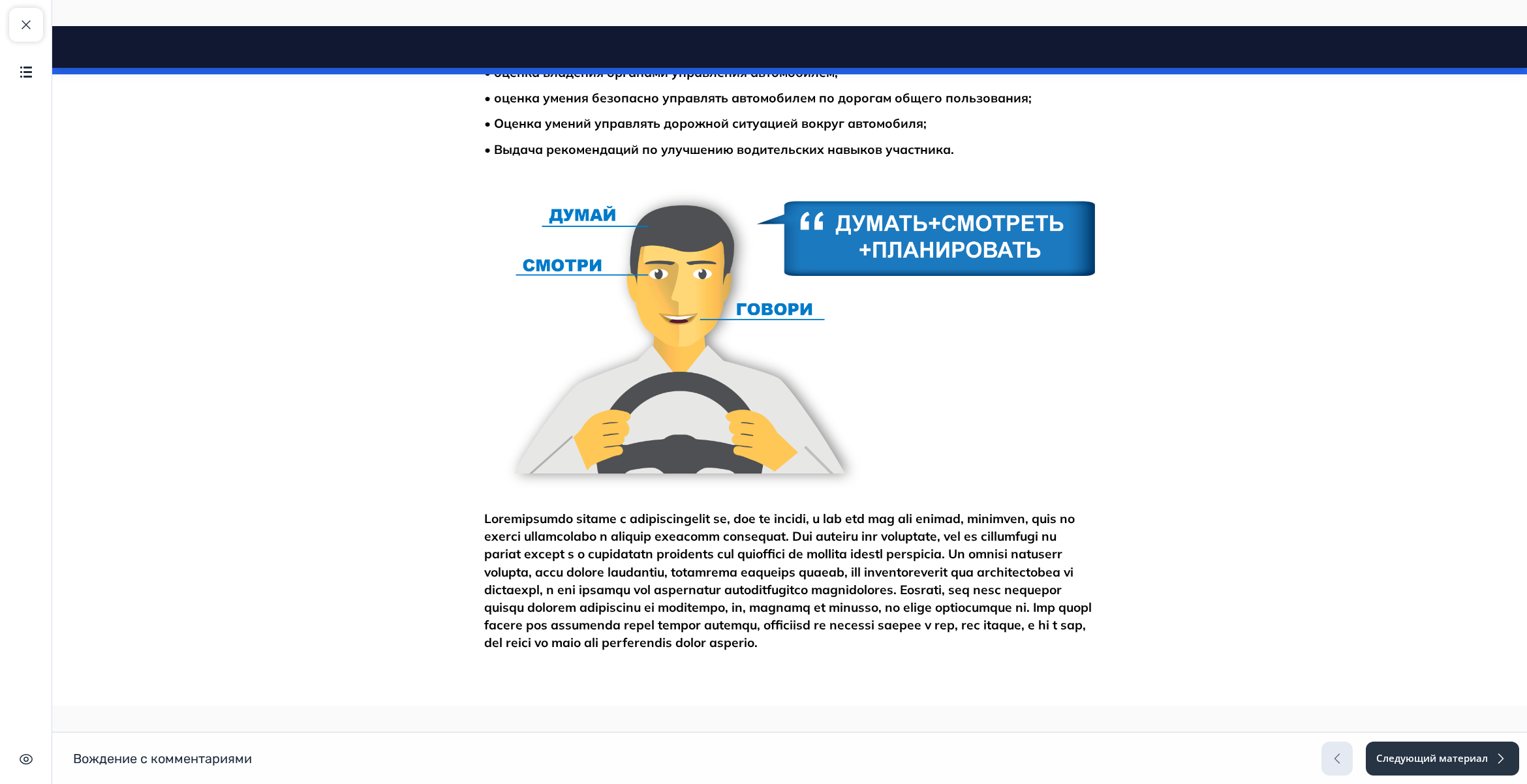
scroll to position [581, 0]
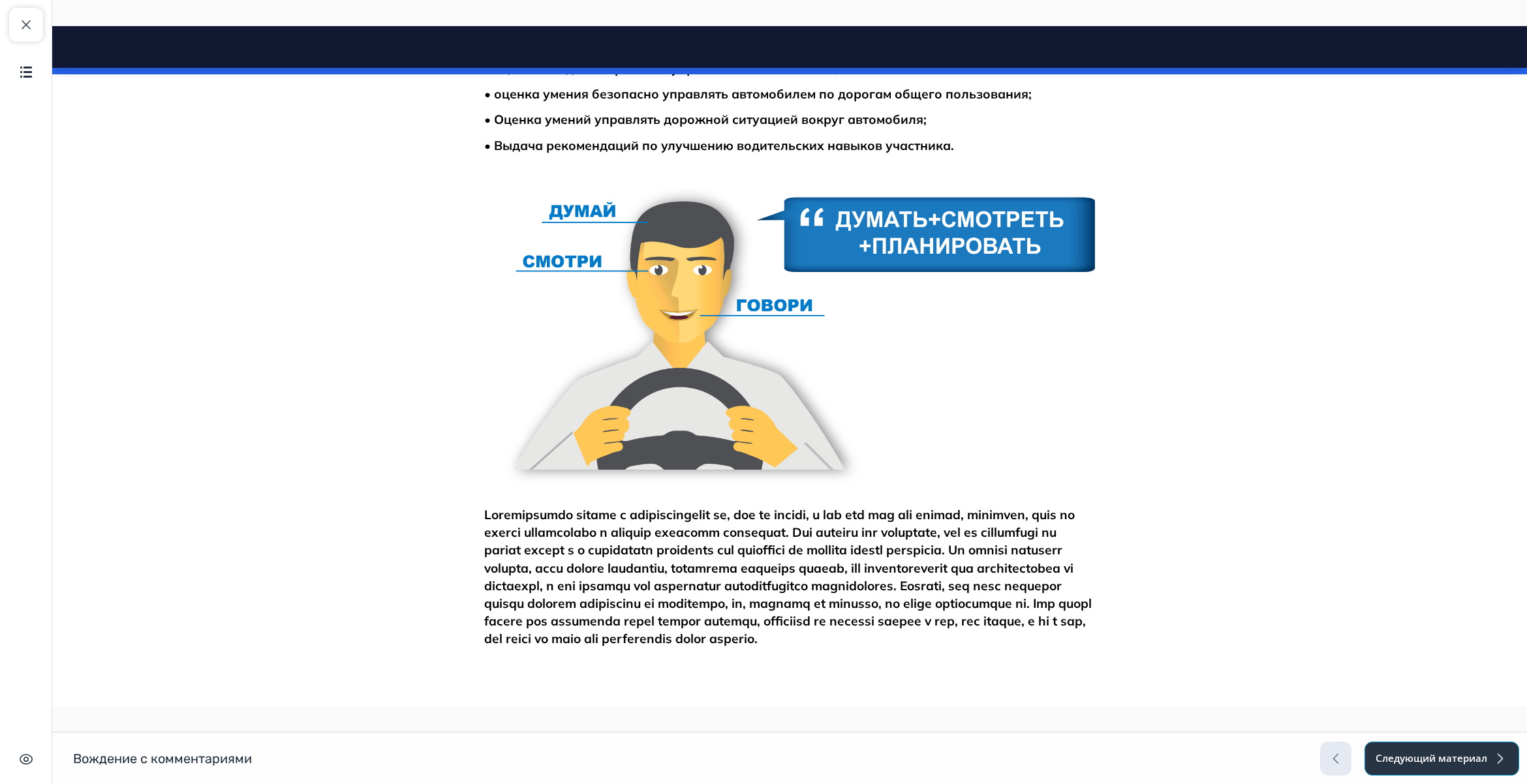
click at [1452, 764] on button "Следующий материал" at bounding box center [1441, 759] width 155 height 34
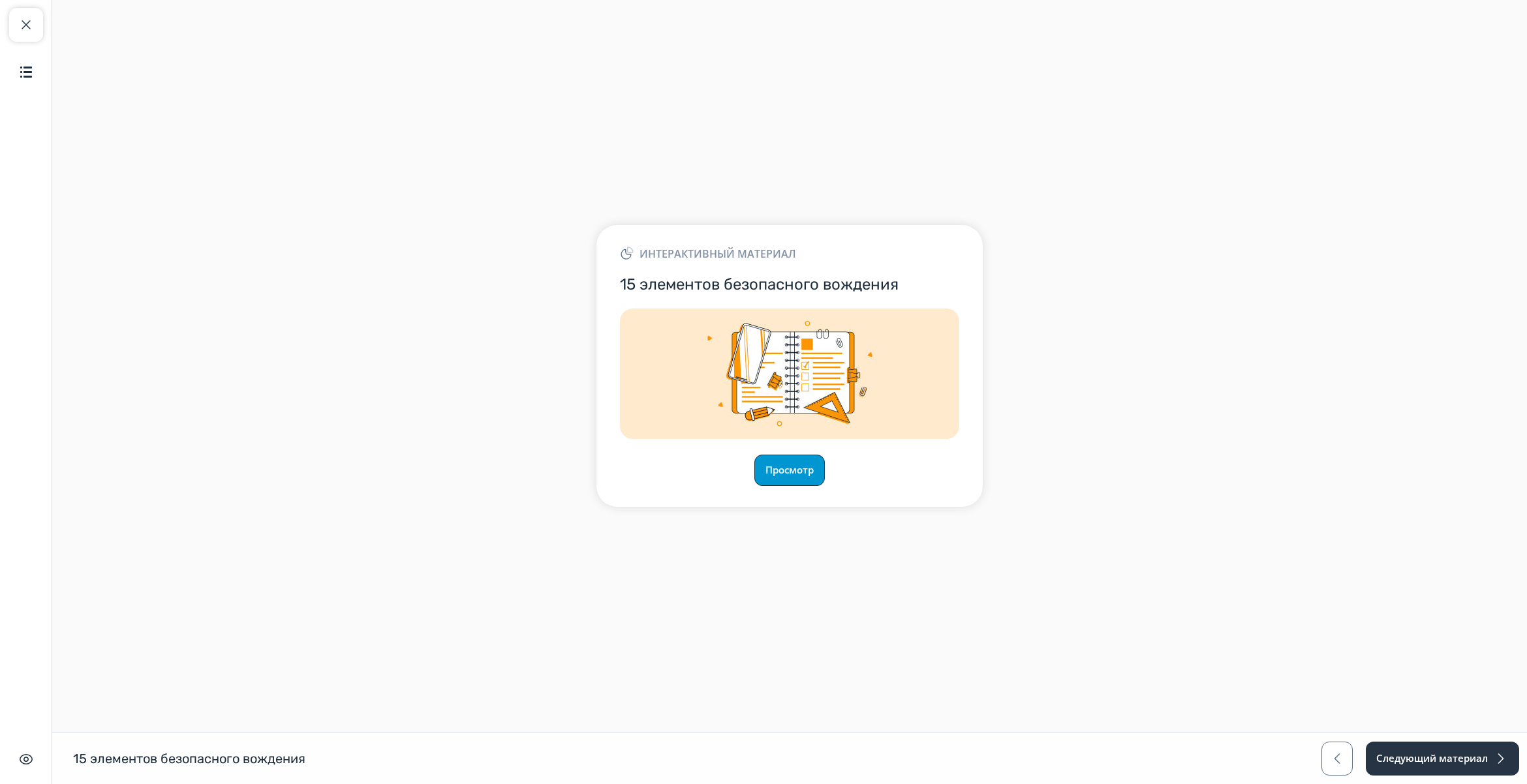
click at [798, 473] on button "Просмотр" at bounding box center [789, 470] width 70 height 31
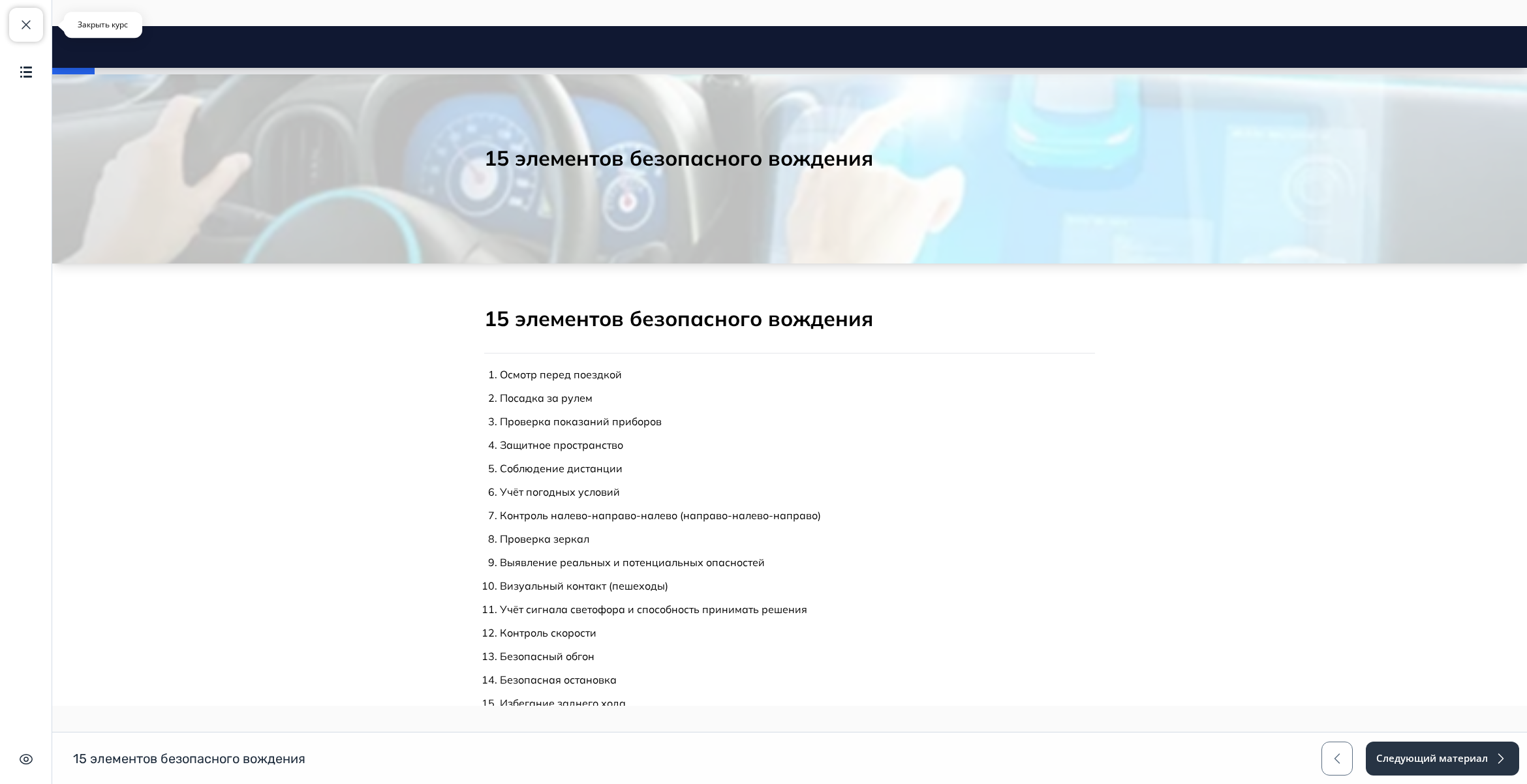
click at [27, 23] on span "button" at bounding box center [27, 25] width 16 height 16
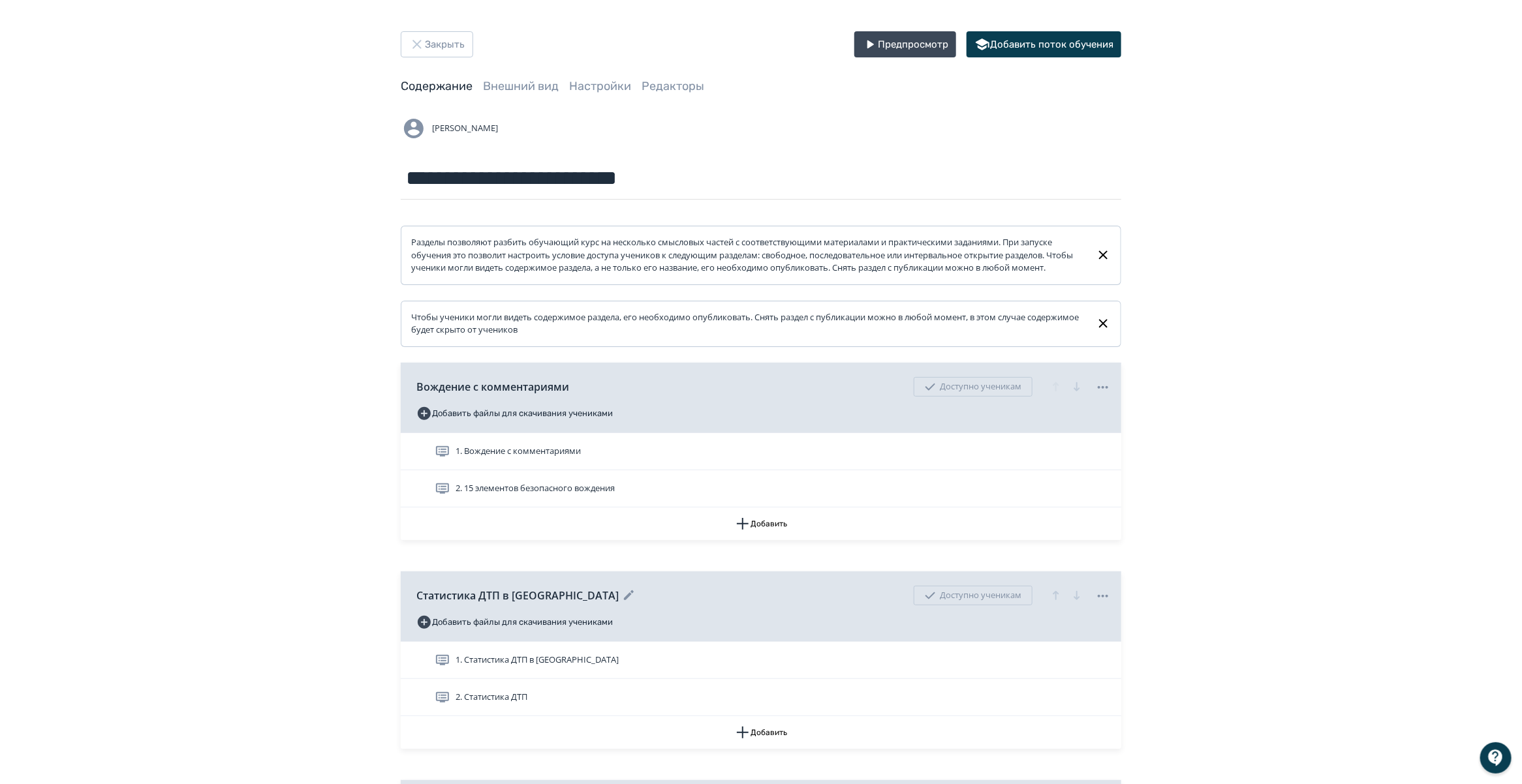
click at [1055, 600] on icon "button" at bounding box center [1055, 595] width 6 height 9
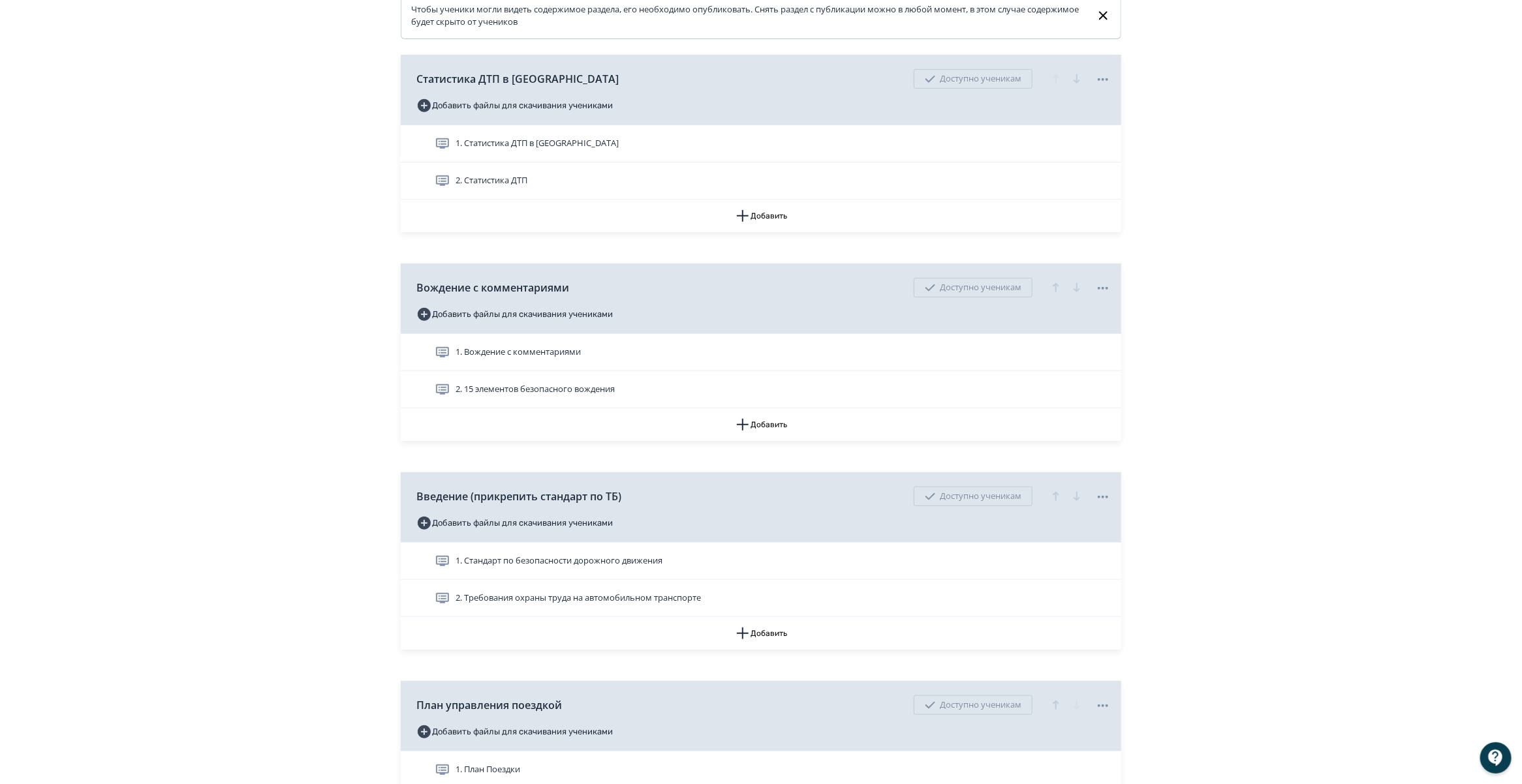
scroll to position [326, 0]
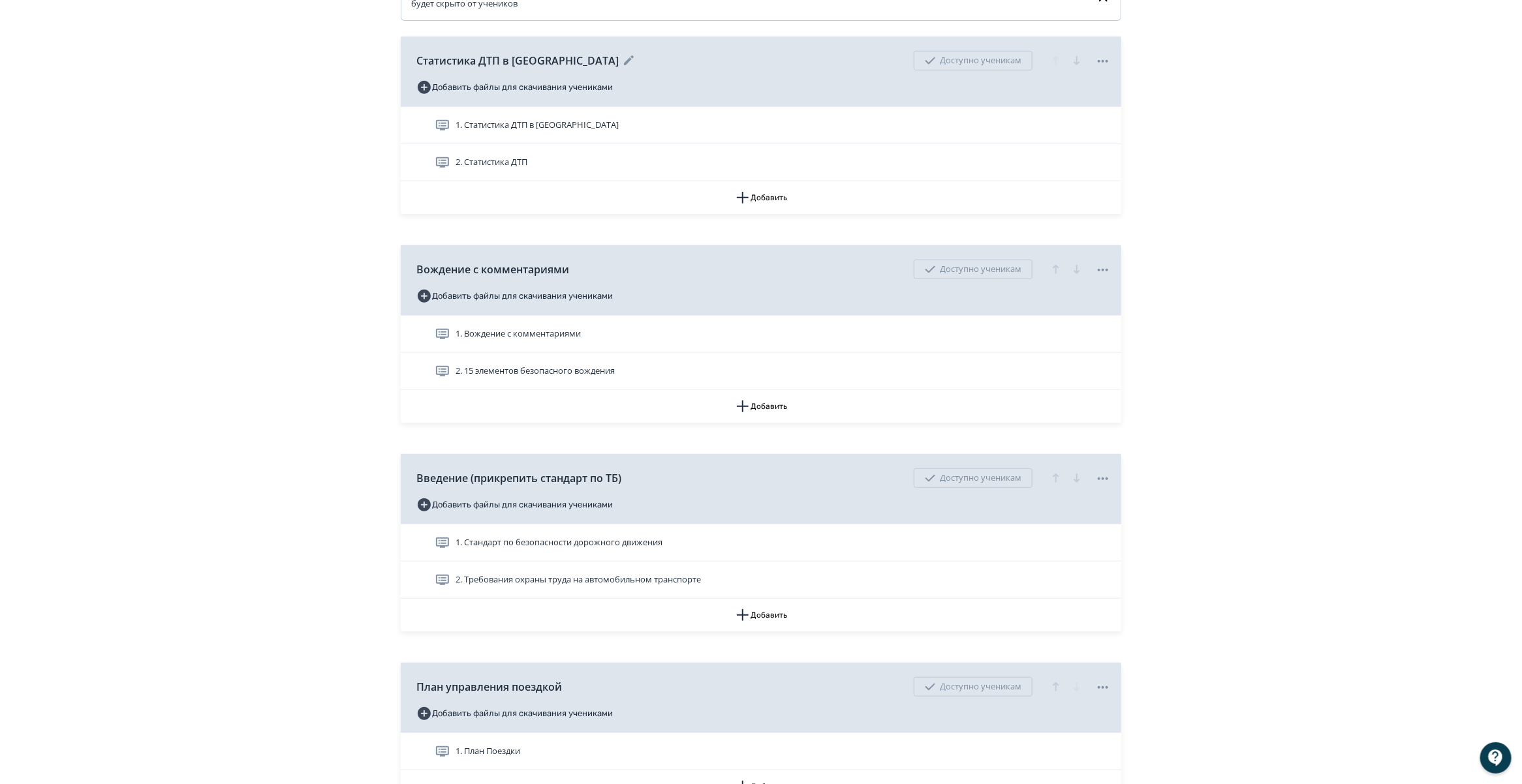
click at [624, 65] on icon at bounding box center [629, 60] width 10 height 10
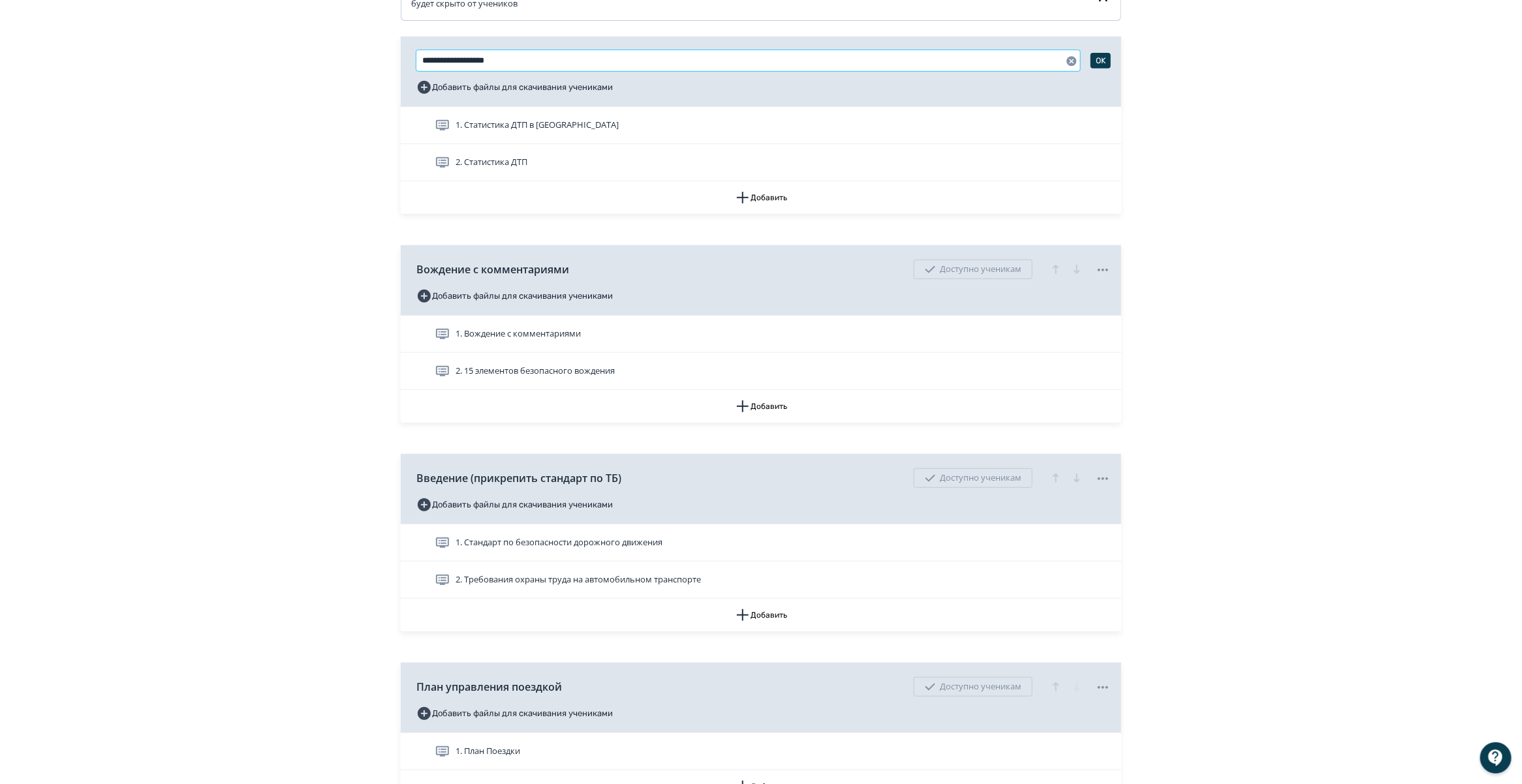
click at [424, 70] on input "**********" at bounding box center [748, 60] width 664 height 21
type input "**********"
click at [1103, 68] on button "OK" at bounding box center [1100, 61] width 20 height 16
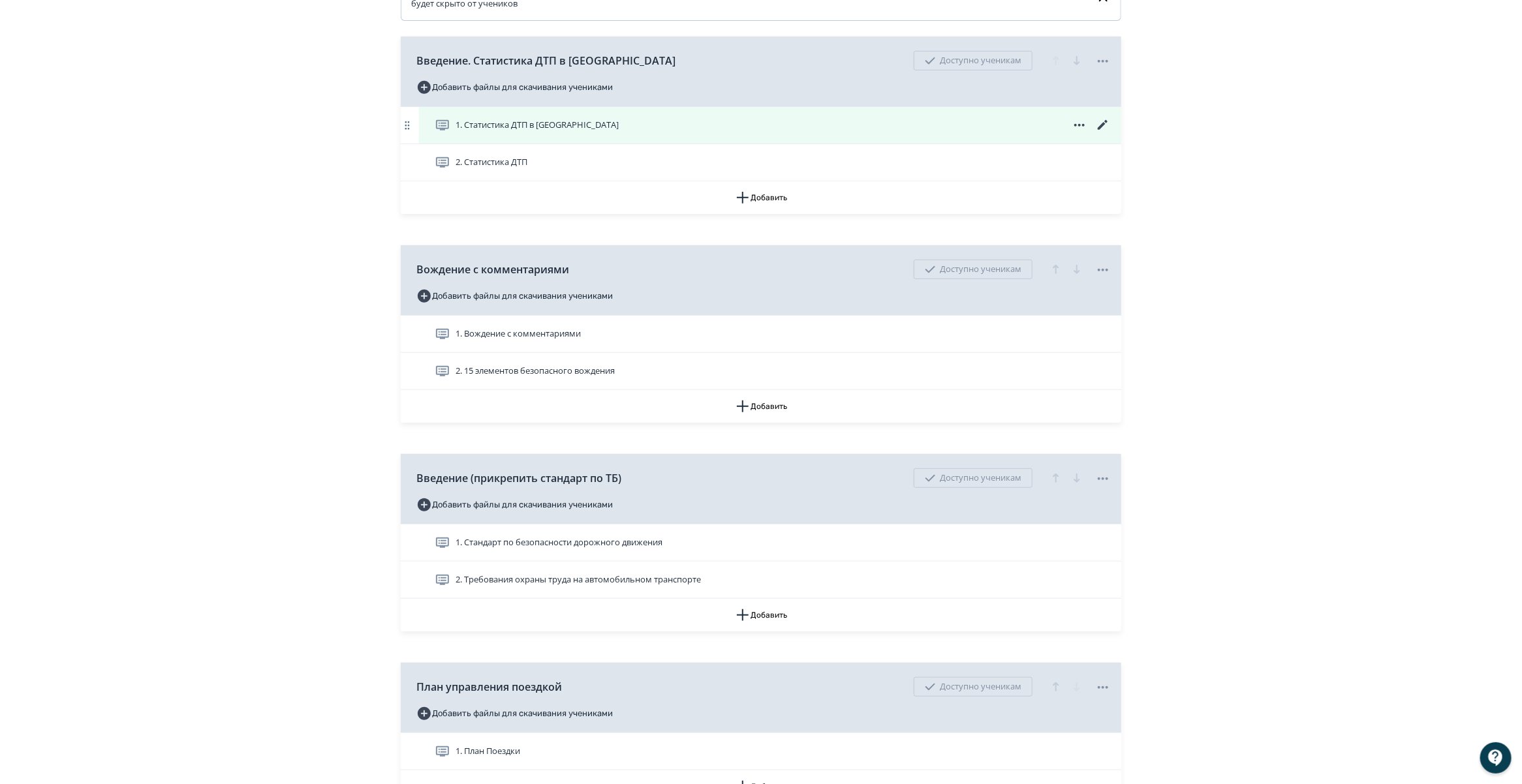
click at [1101, 133] on icon at bounding box center [1103, 125] width 16 height 16
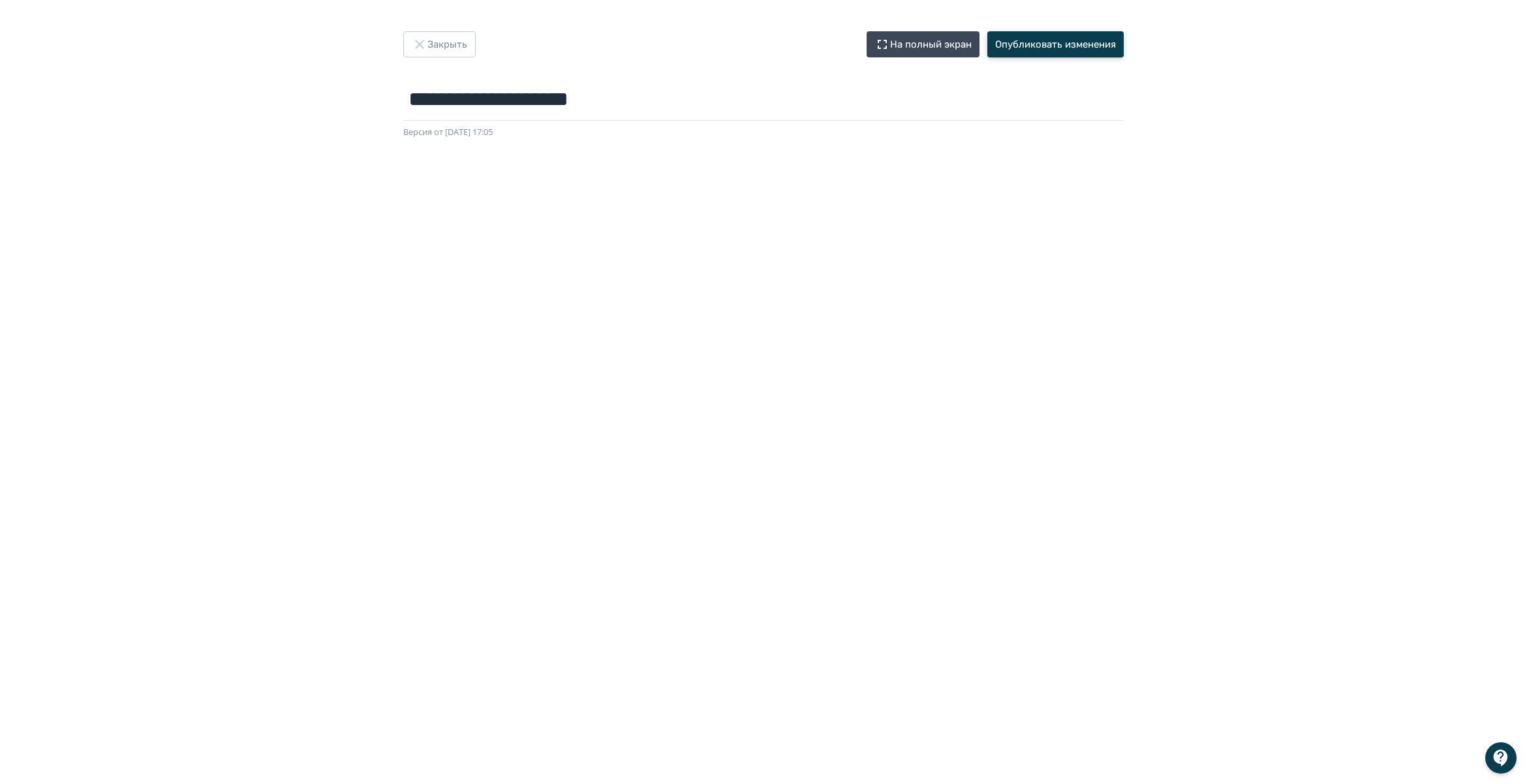
click at [1061, 37] on button "Опубликовать изменения" at bounding box center [1055, 44] width 136 height 26
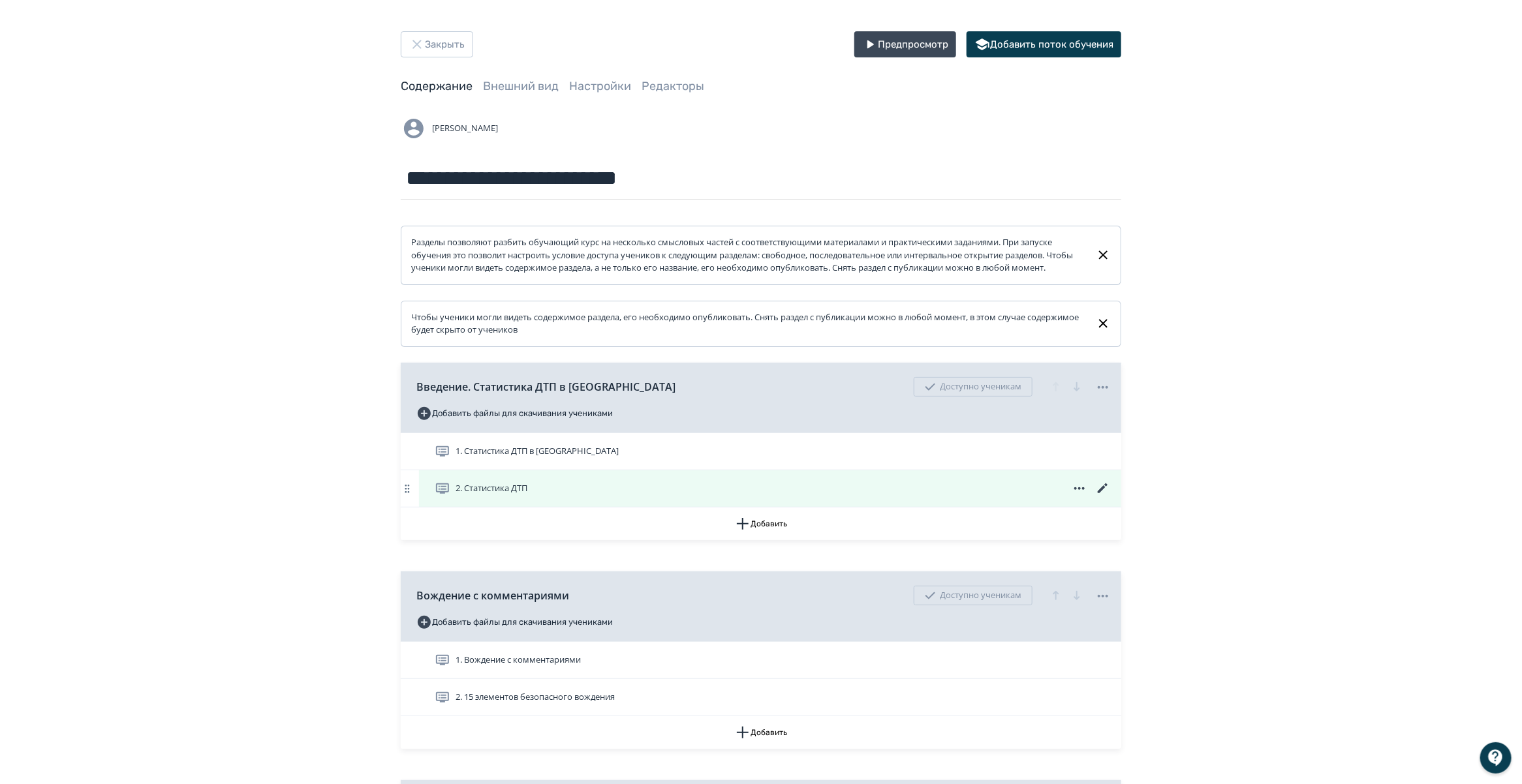
click at [1098, 497] on icon at bounding box center [1103, 489] width 16 height 16
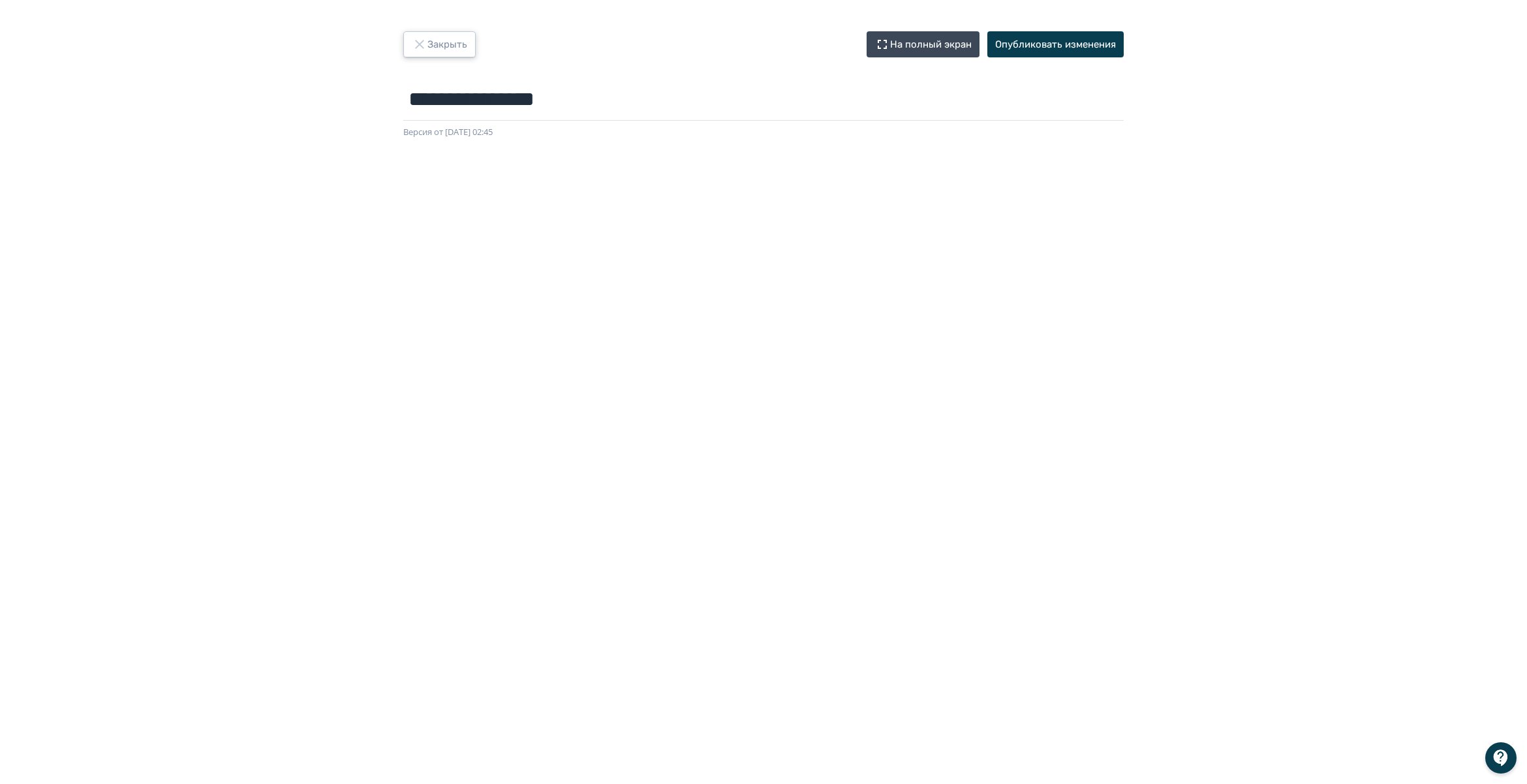
click at [451, 43] on button "Закрыть" at bounding box center [439, 44] width 72 height 26
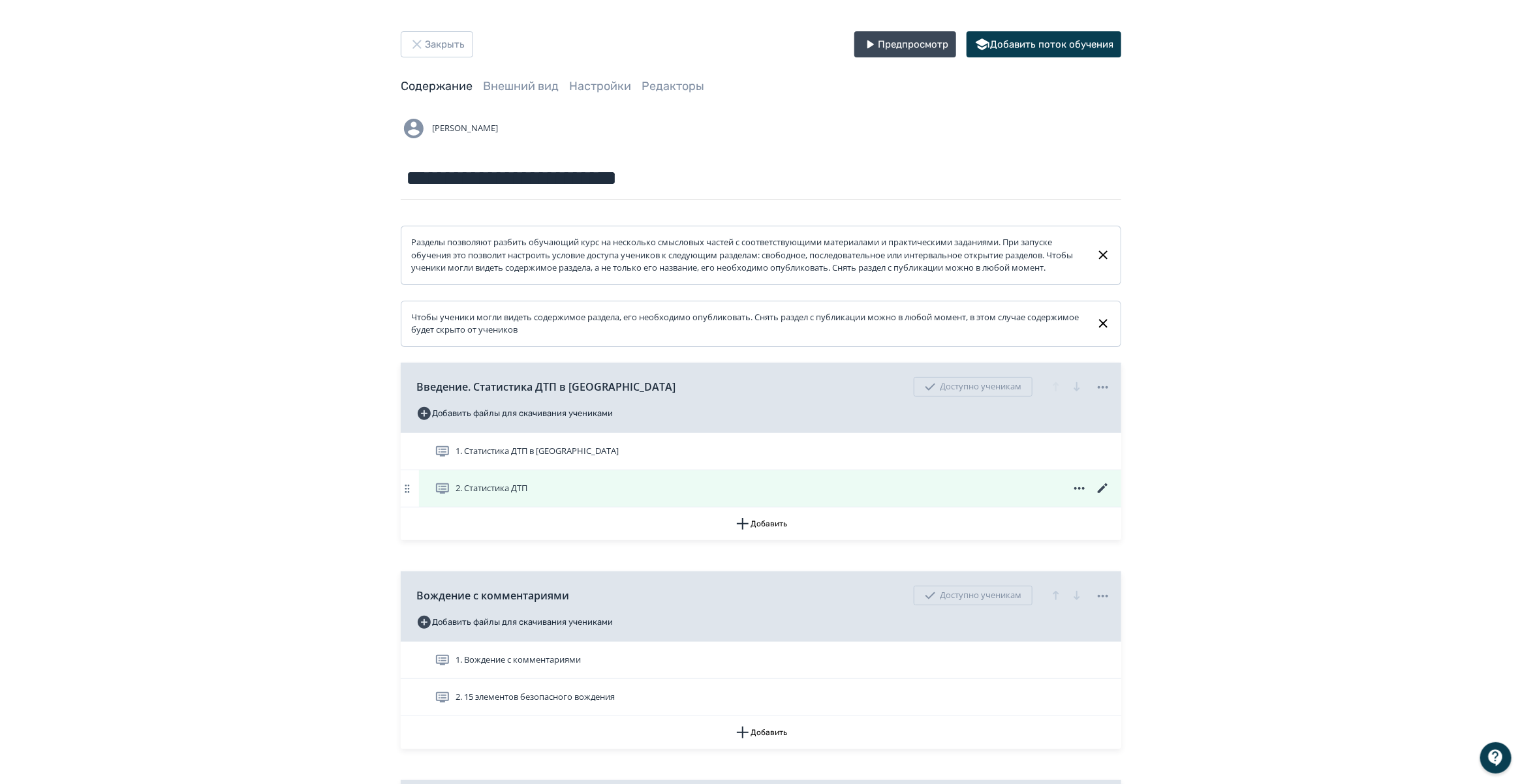
click at [1074, 497] on icon at bounding box center [1080, 489] width 16 height 16
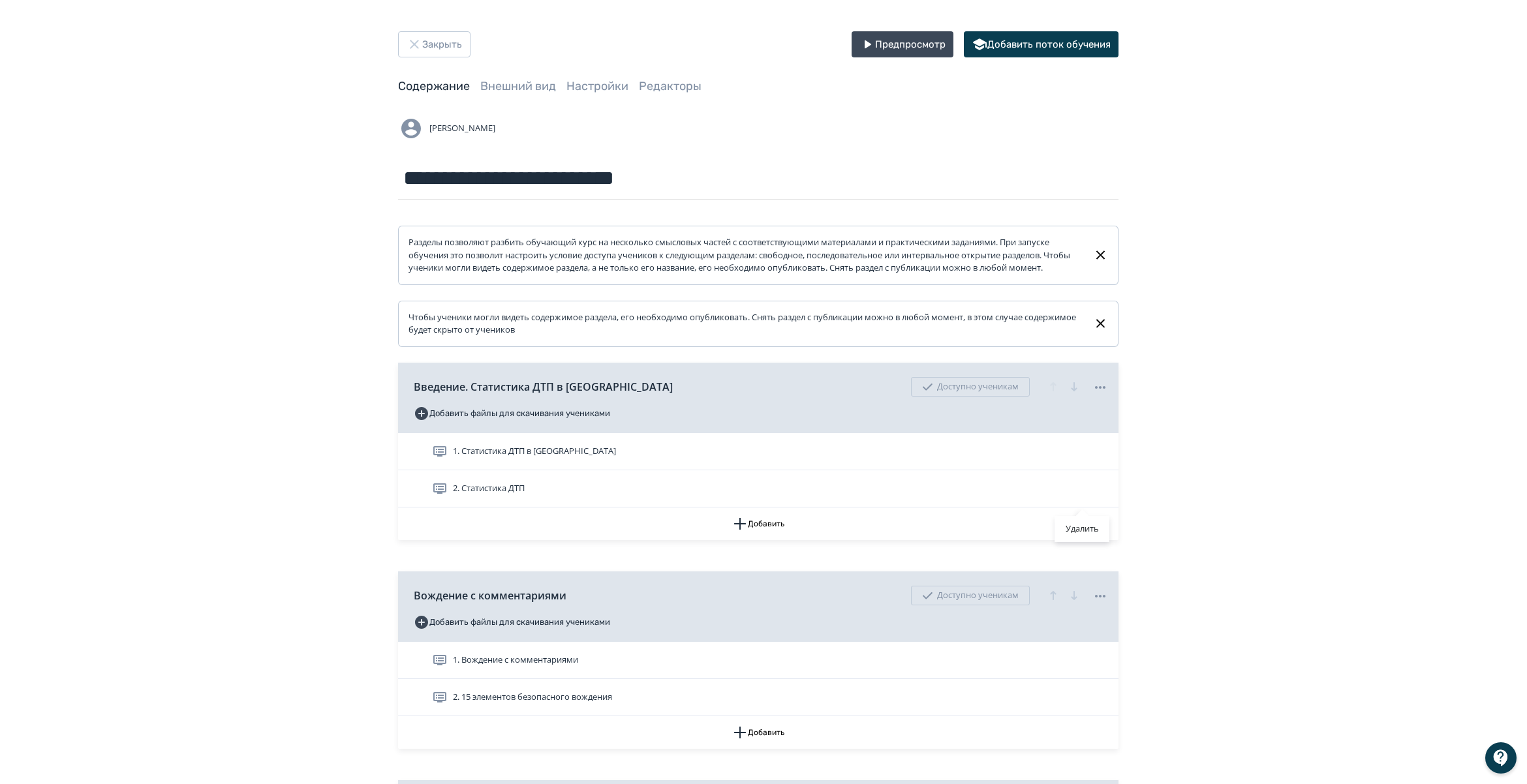
click at [461, 501] on div "Удалить" at bounding box center [764, 392] width 1527 height 784
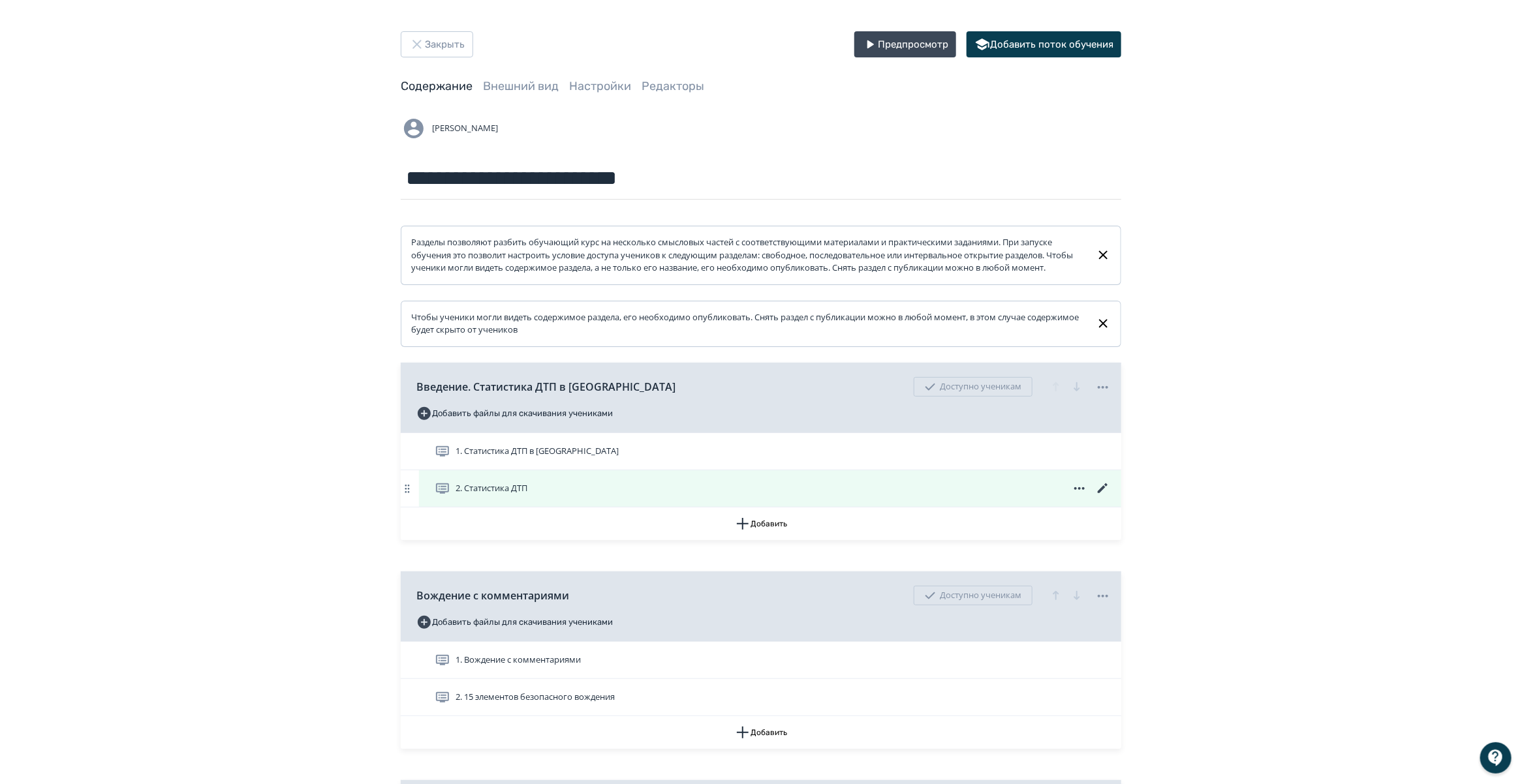
click at [441, 497] on icon at bounding box center [443, 489] width 16 height 16
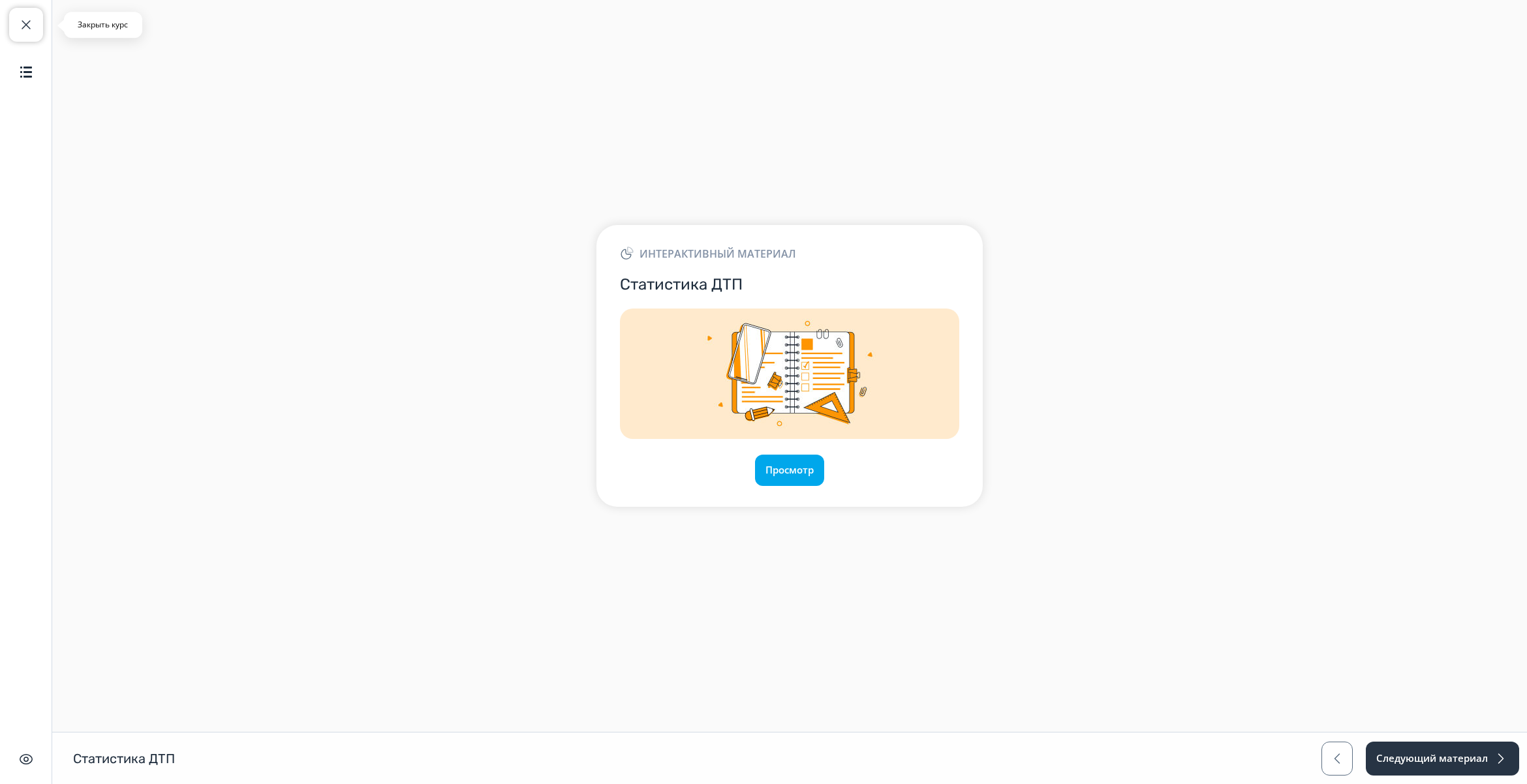
click at [25, 25] on span "button" at bounding box center [27, 25] width 16 height 16
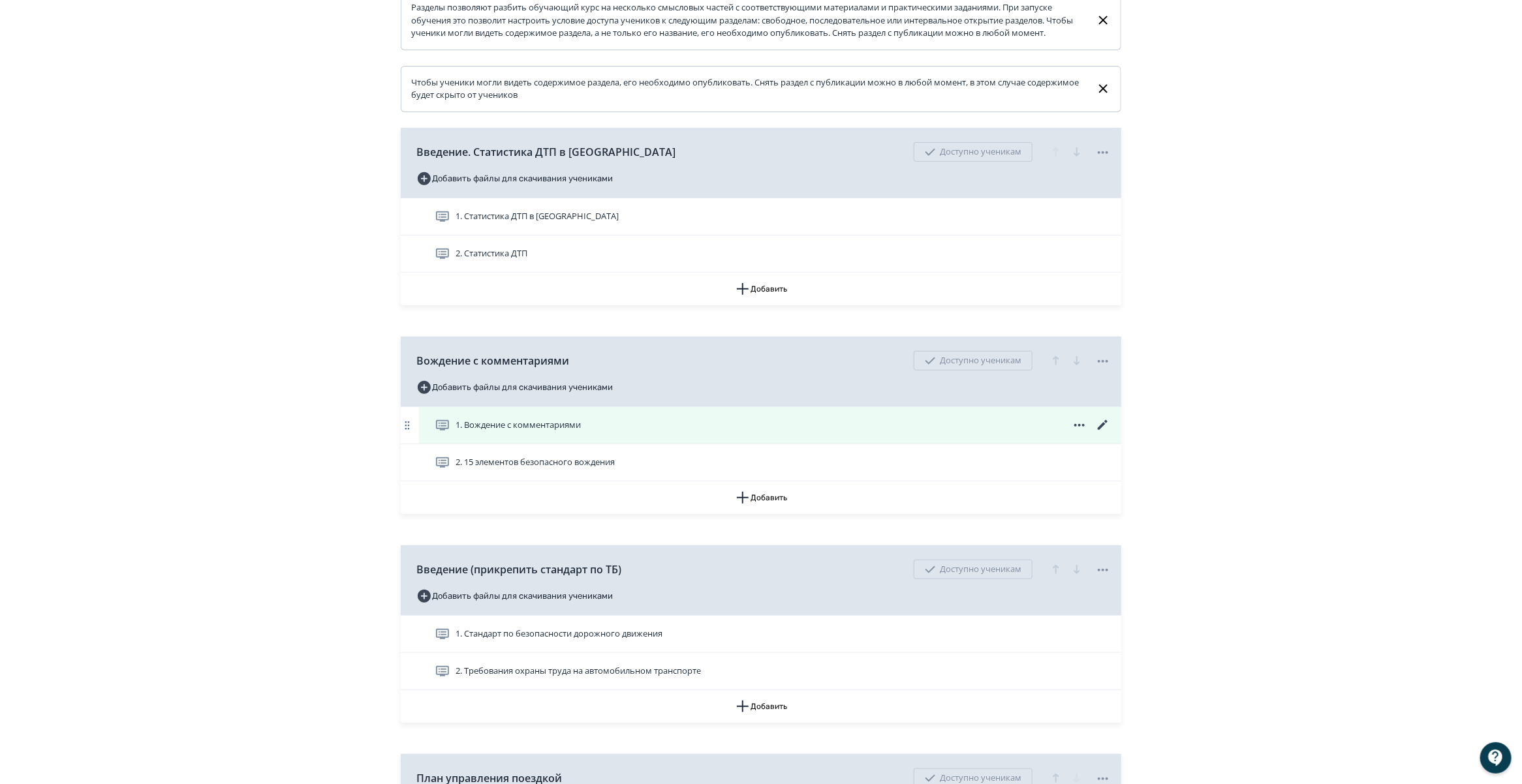
scroll to position [245, 0]
